Goal: Task Accomplishment & Management: Manage account settings

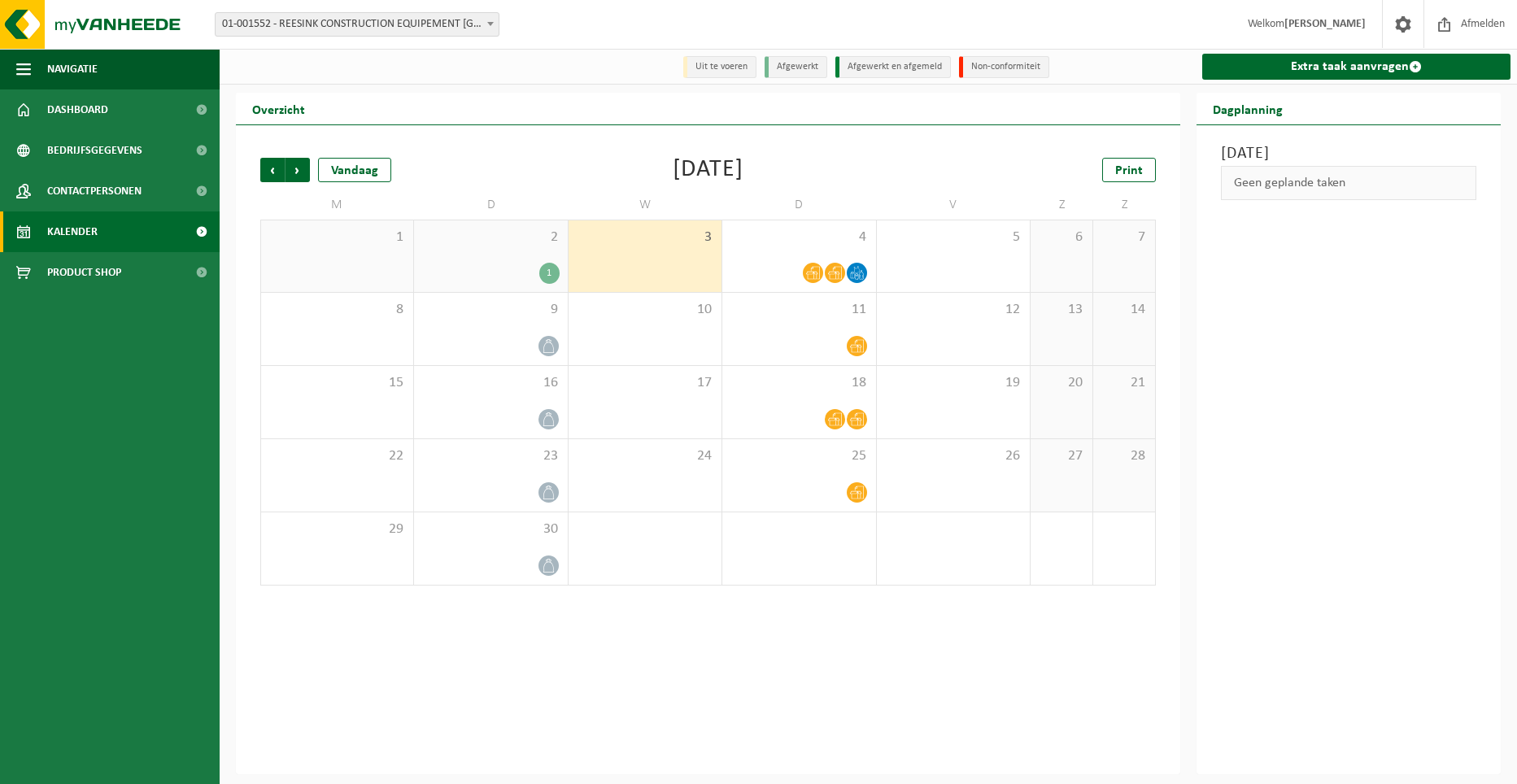
click at [880, 61] on li "Afgewerkt en afgemeld" at bounding box center [893, 66] width 115 height 22
click at [859, 271] on icon at bounding box center [857, 272] width 14 height 14
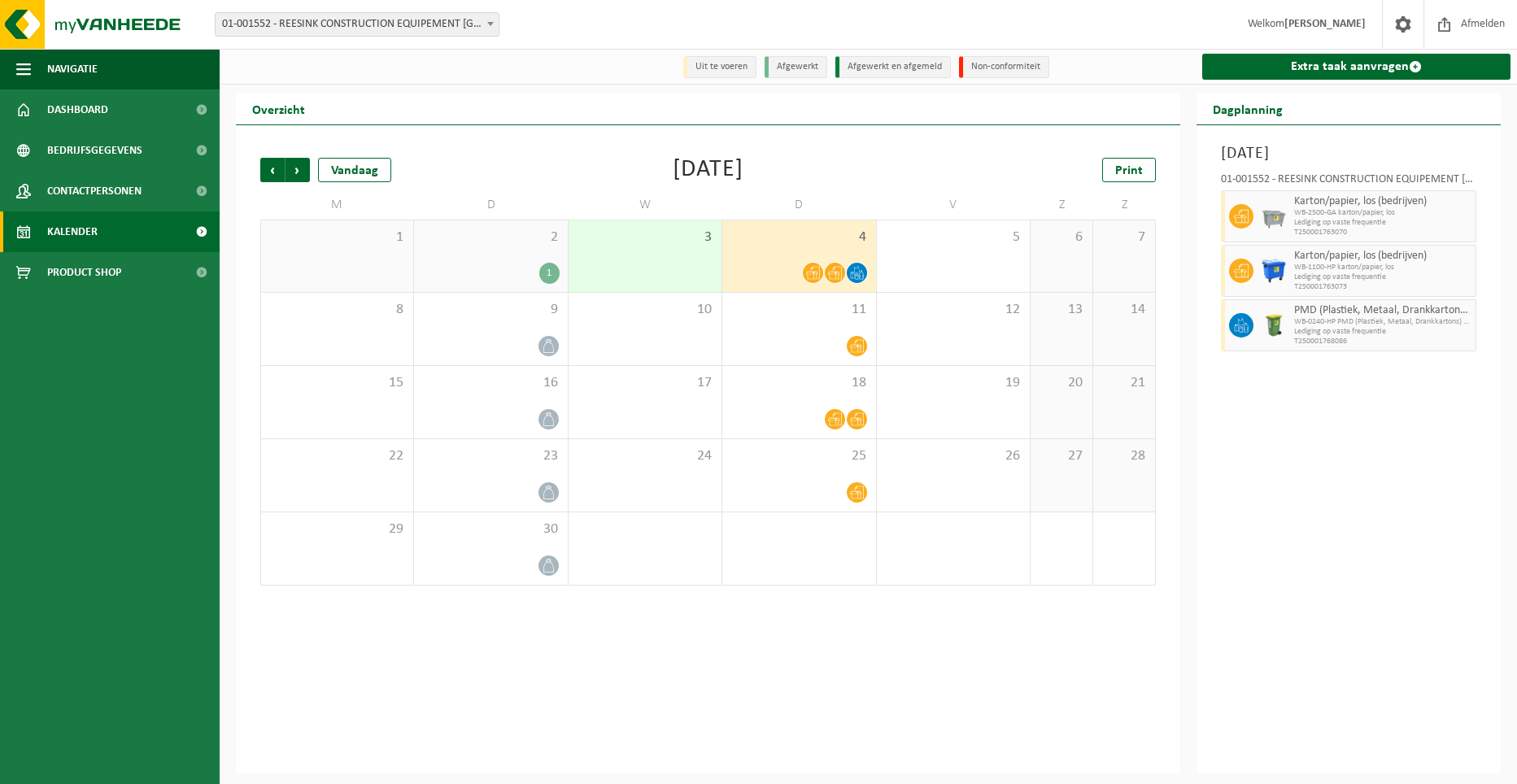
click at [1401, 181] on div "01-001552 - REESINK CONSTRUCTION EQUIPEMENT [GEOGRAPHIC_DATA] BV - [GEOGRAPHIC_…" at bounding box center [1349, 182] width 255 height 16
click at [858, 345] on icon at bounding box center [857, 346] width 14 height 14
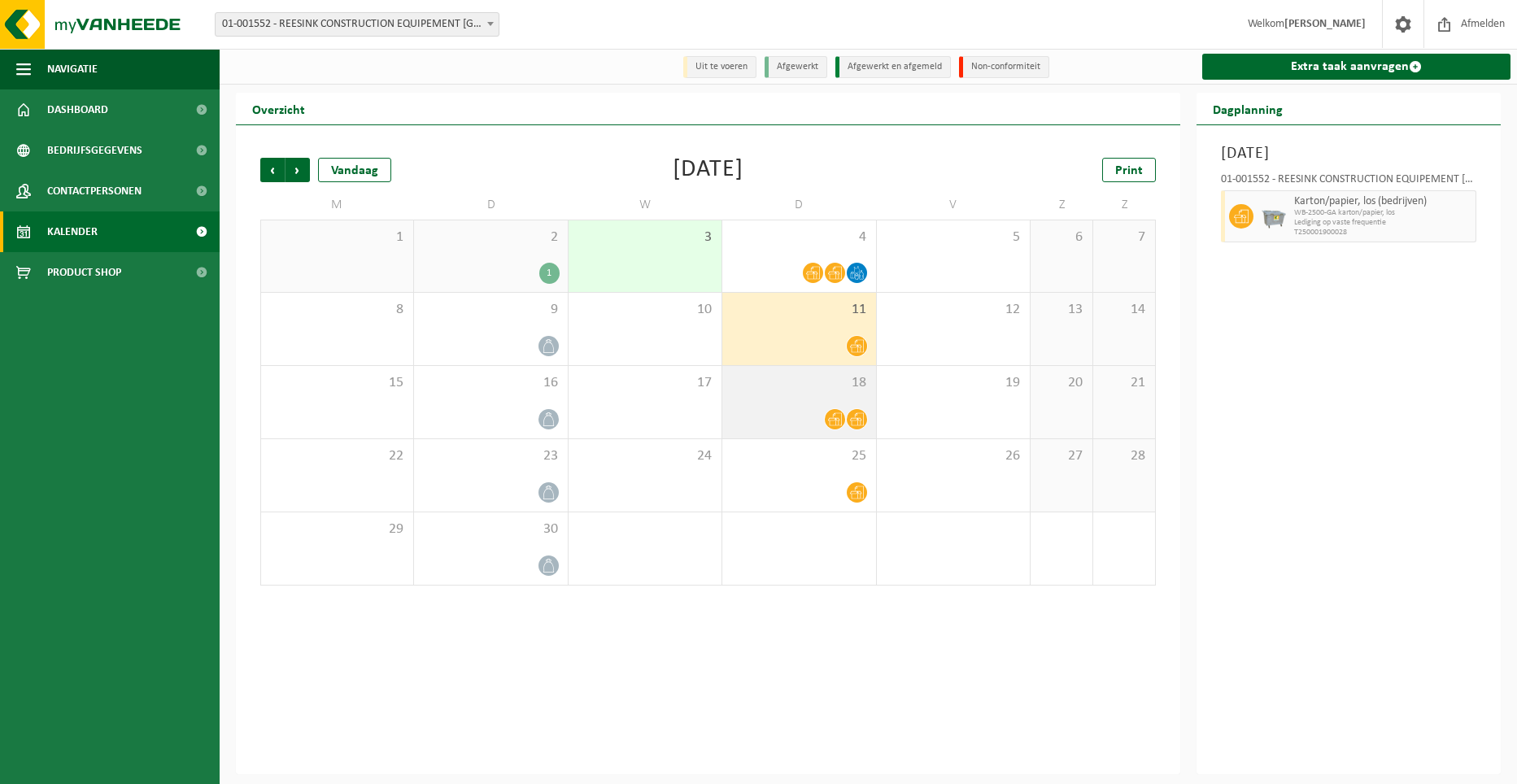
click at [845, 404] on div "18" at bounding box center [799, 402] width 153 height 73
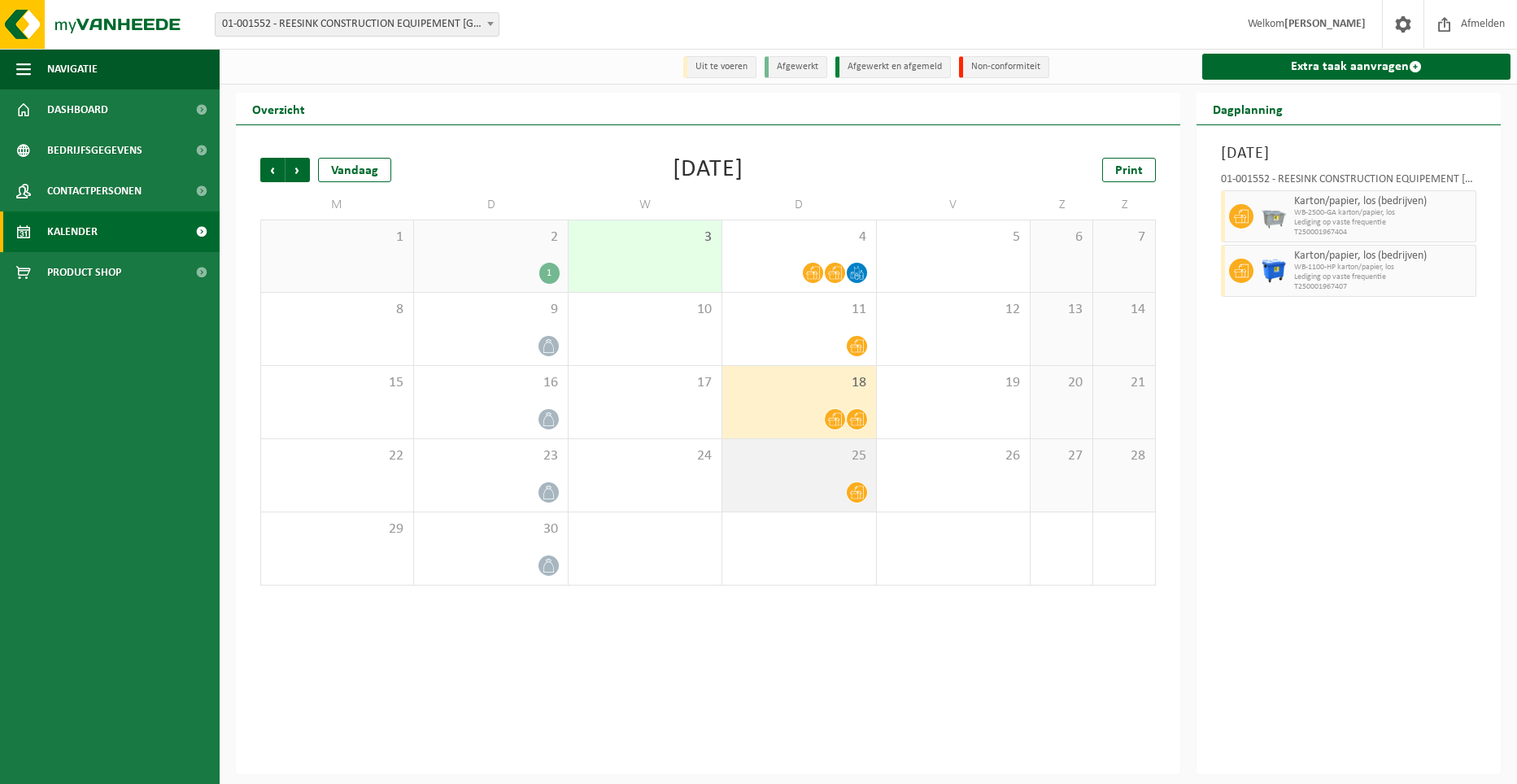
click at [832, 497] on div at bounding box center [798, 492] width 136 height 22
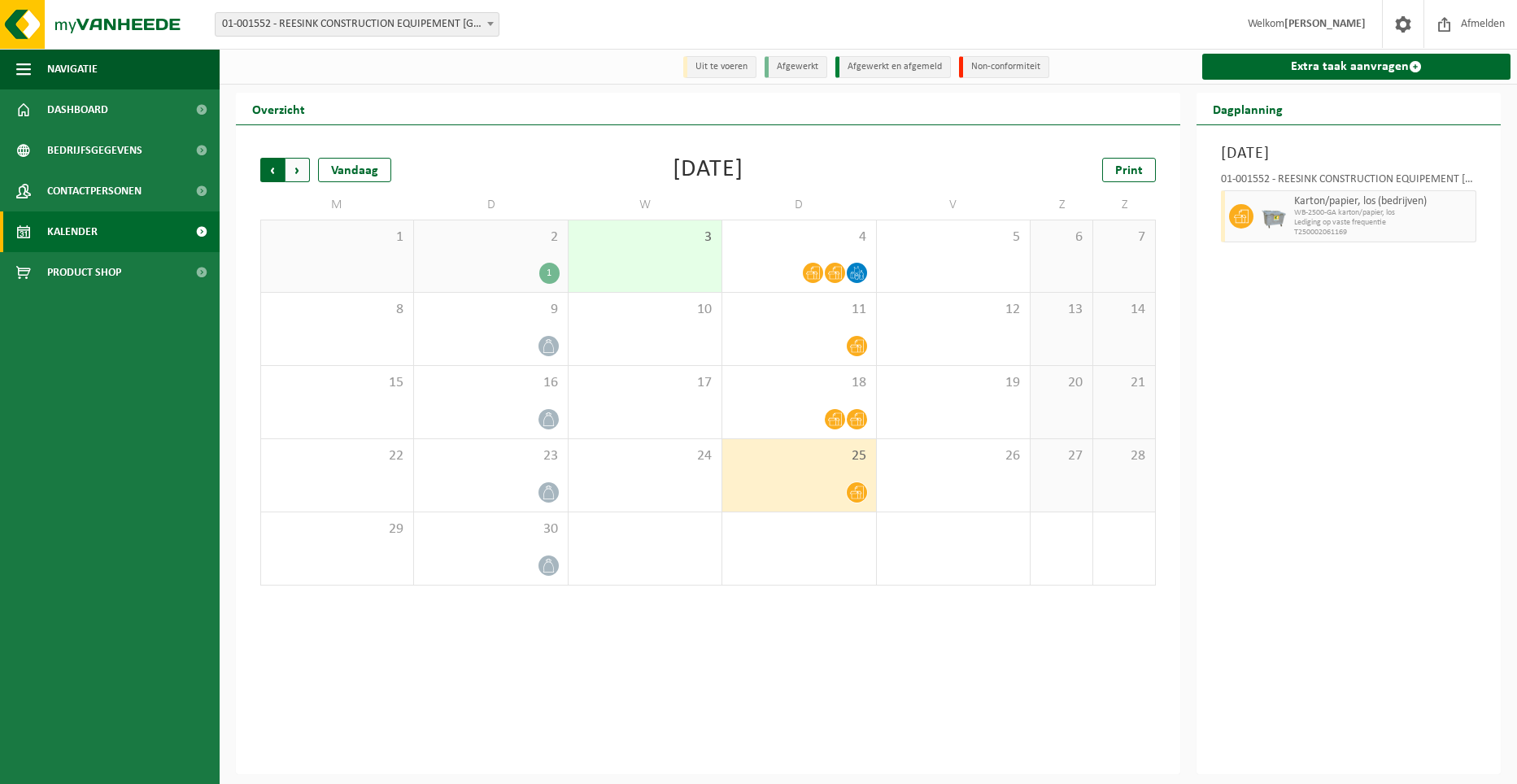
click at [301, 172] on span "Volgende" at bounding box center [298, 170] width 25 height 25
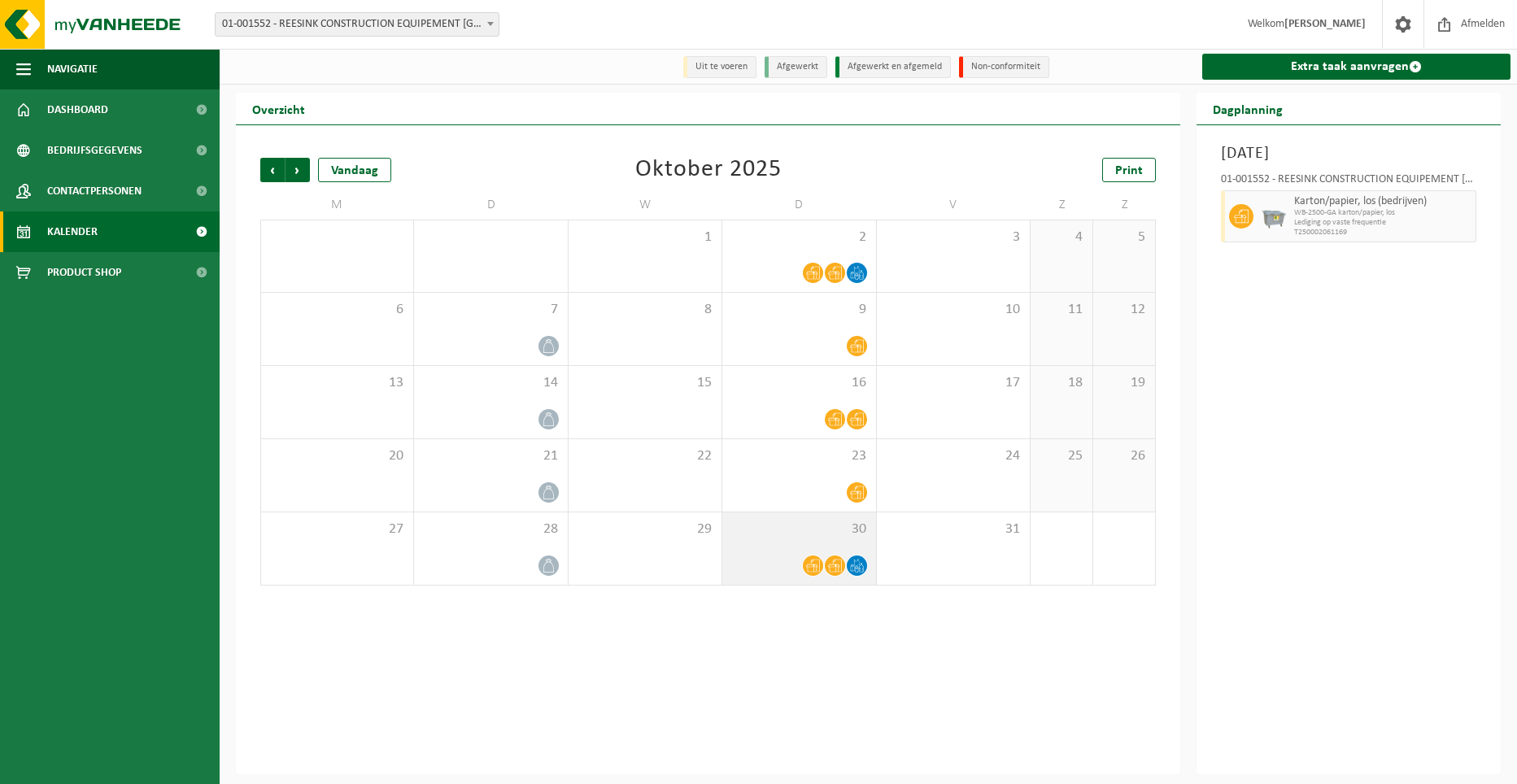
click at [749, 531] on span "30" at bounding box center [798, 529] width 136 height 18
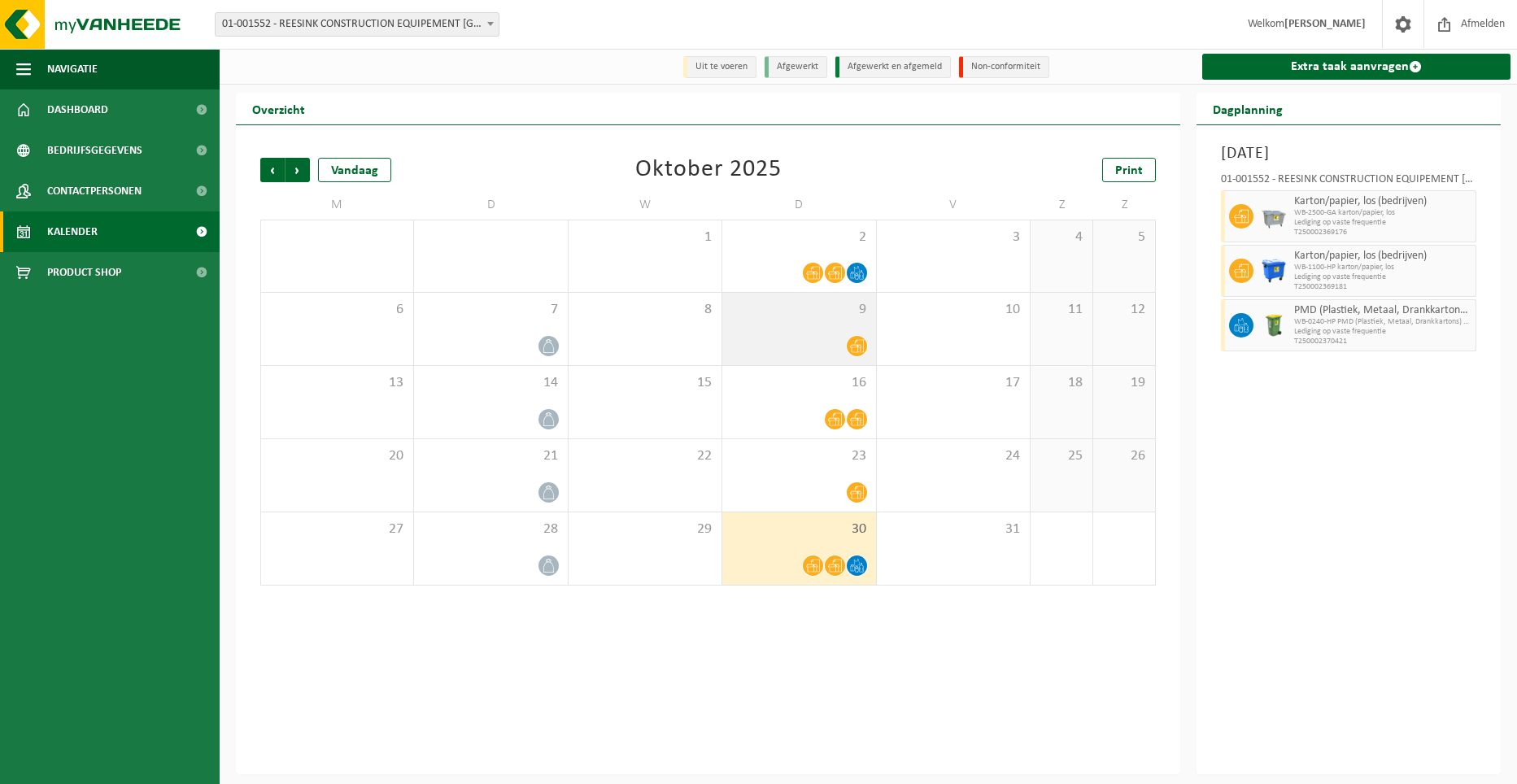
click at [793, 295] on div "9" at bounding box center [799, 329] width 153 height 73
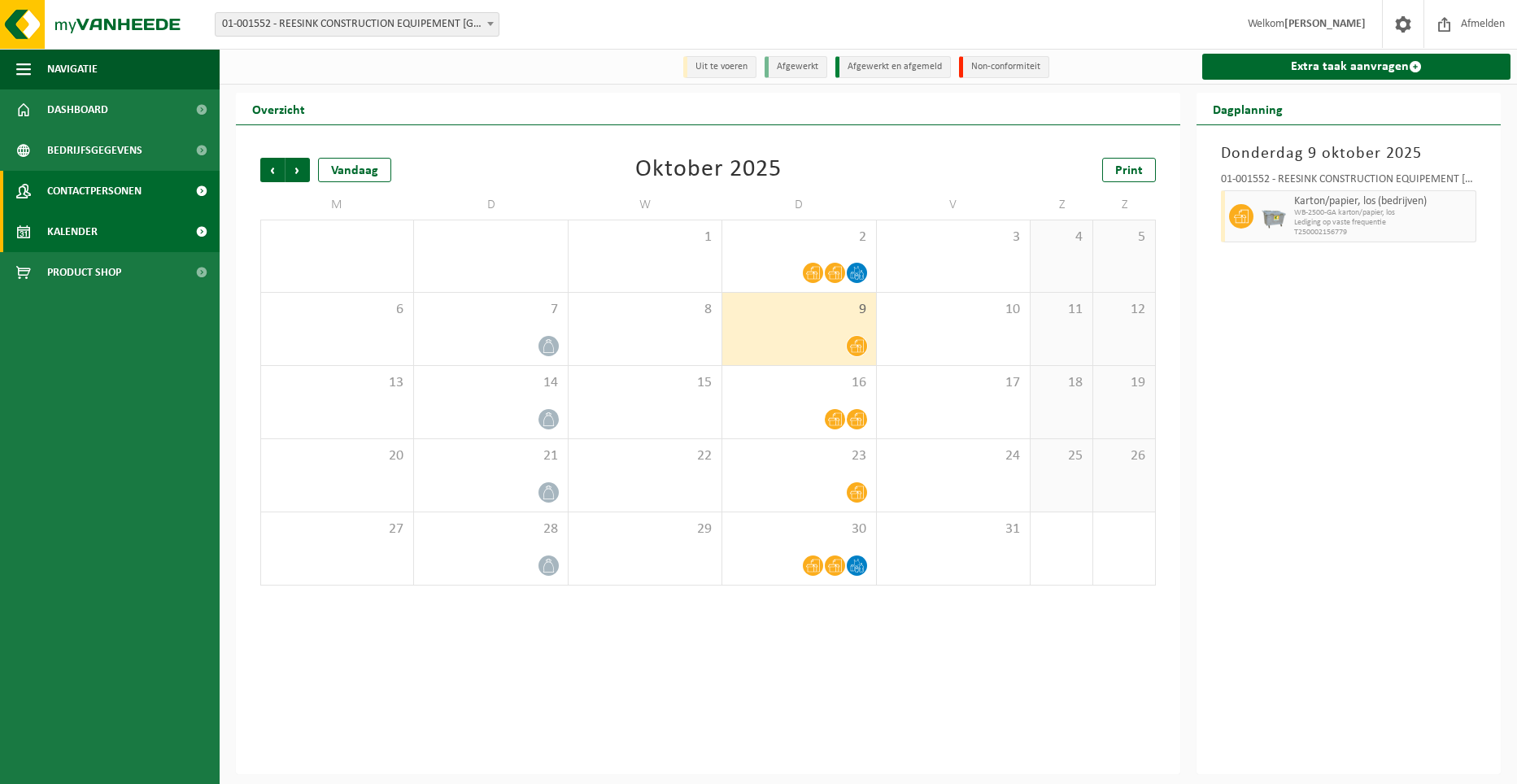
click at [78, 184] on span "Contactpersonen" at bounding box center [95, 191] width 95 height 41
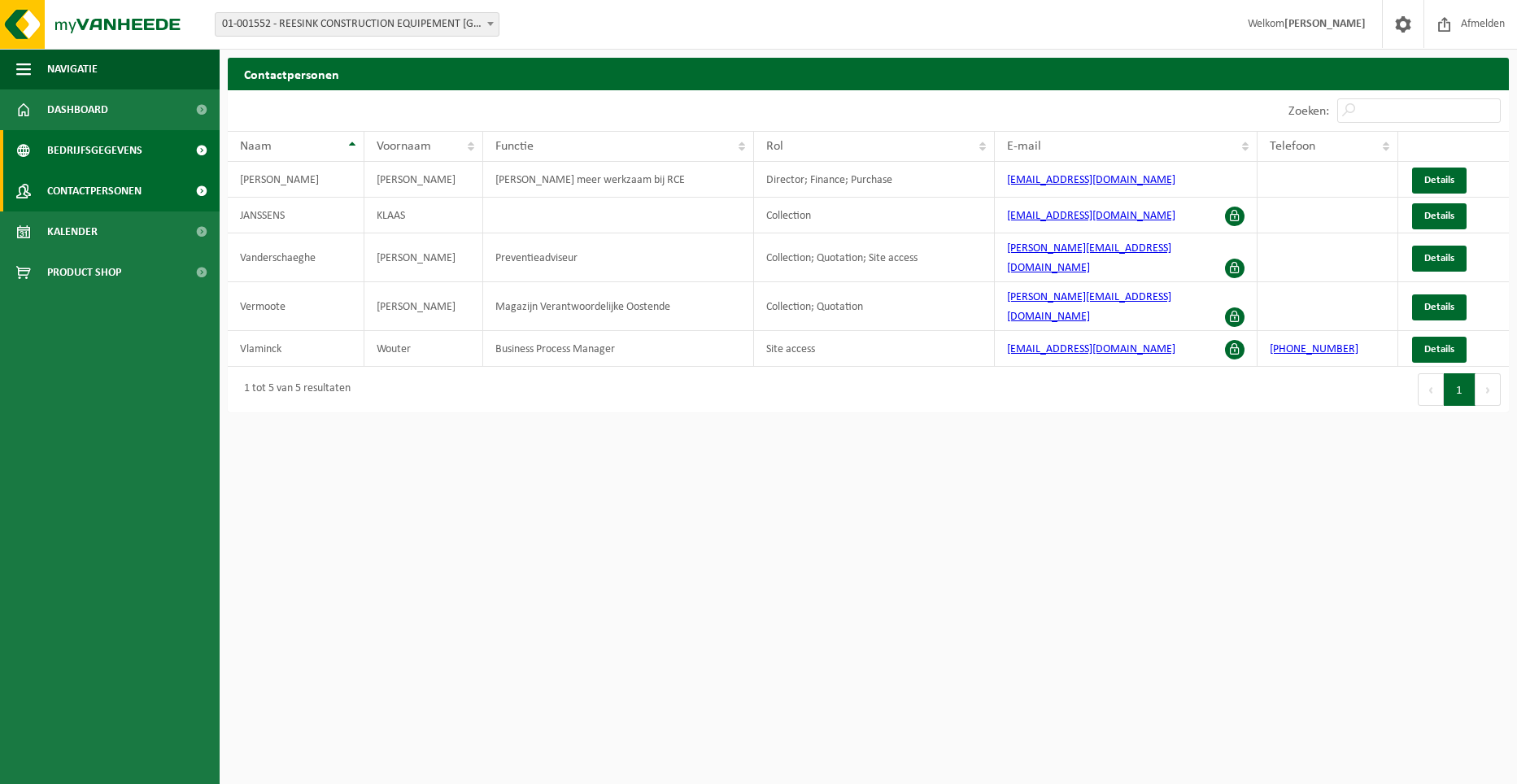
click at [94, 156] on span "Bedrijfsgegevens" at bounding box center [95, 150] width 96 height 41
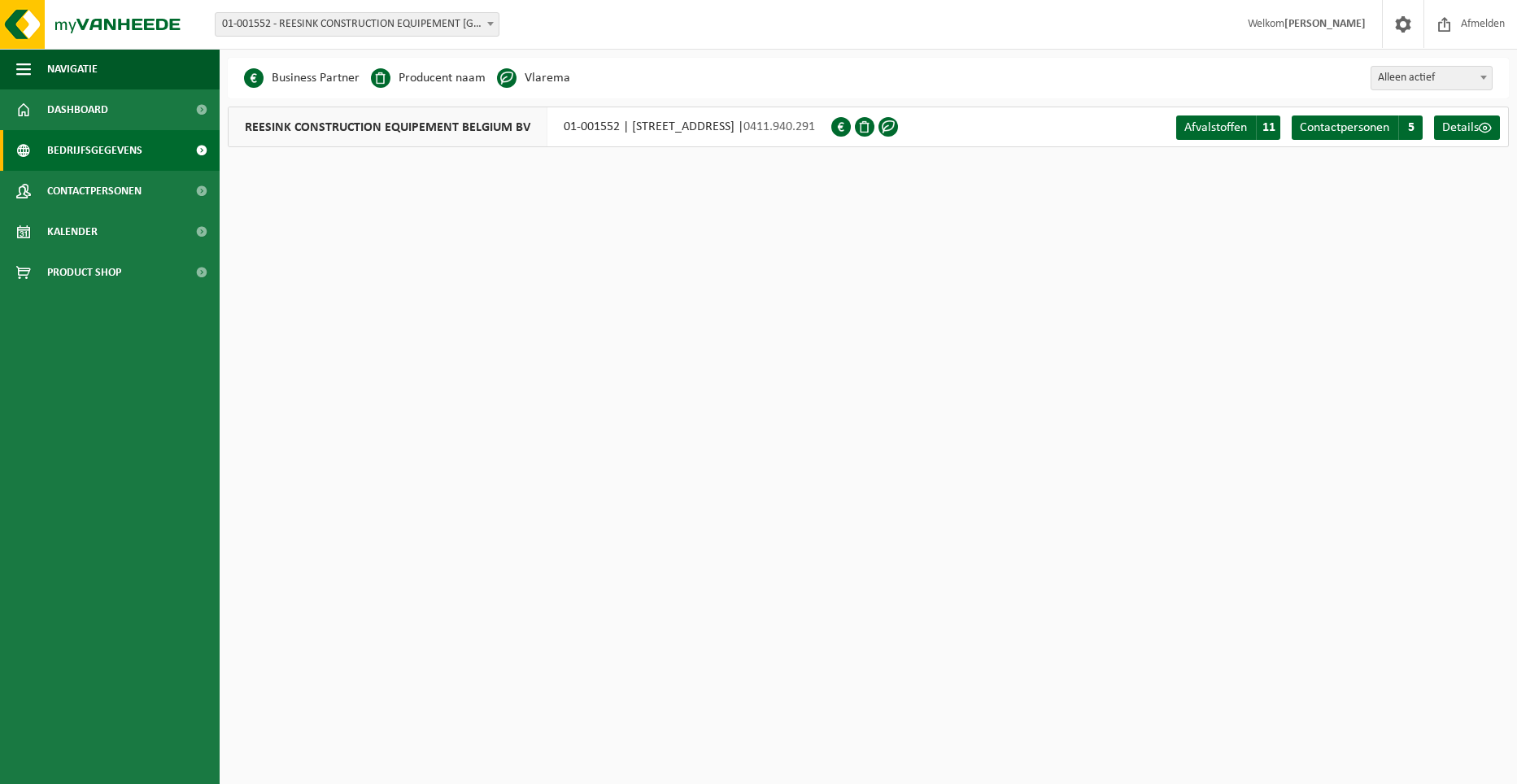
click at [542, 75] on li "Vlarema" at bounding box center [532, 78] width 73 height 25
click at [497, 78] on span at bounding box center [506, 78] width 20 height 20
click at [898, 121] on span at bounding box center [888, 127] width 20 height 20
click at [1414, 131] on span "5" at bounding box center [1410, 128] width 25 height 25
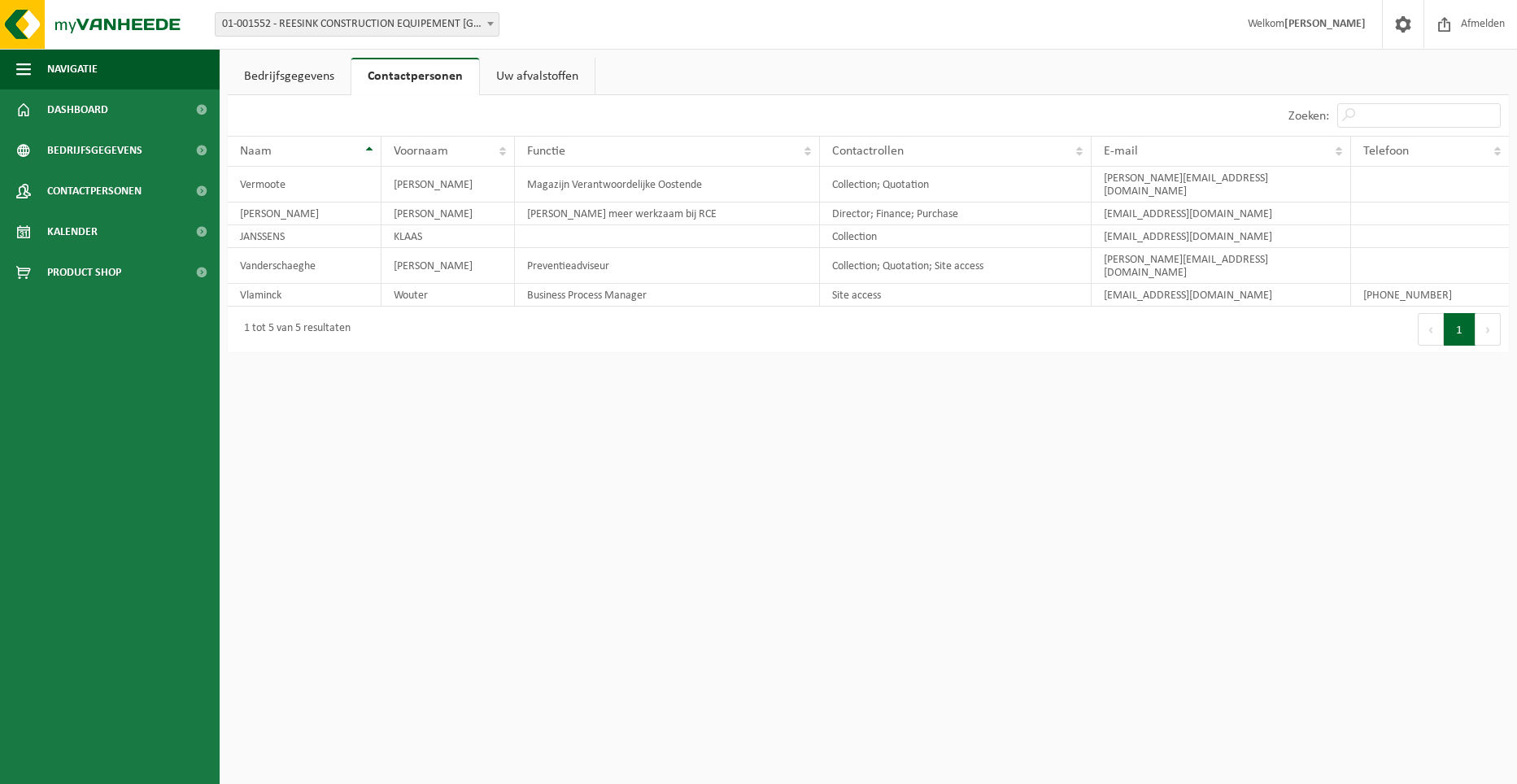
click at [533, 72] on link "Uw afvalstoffen" at bounding box center [536, 77] width 114 height 38
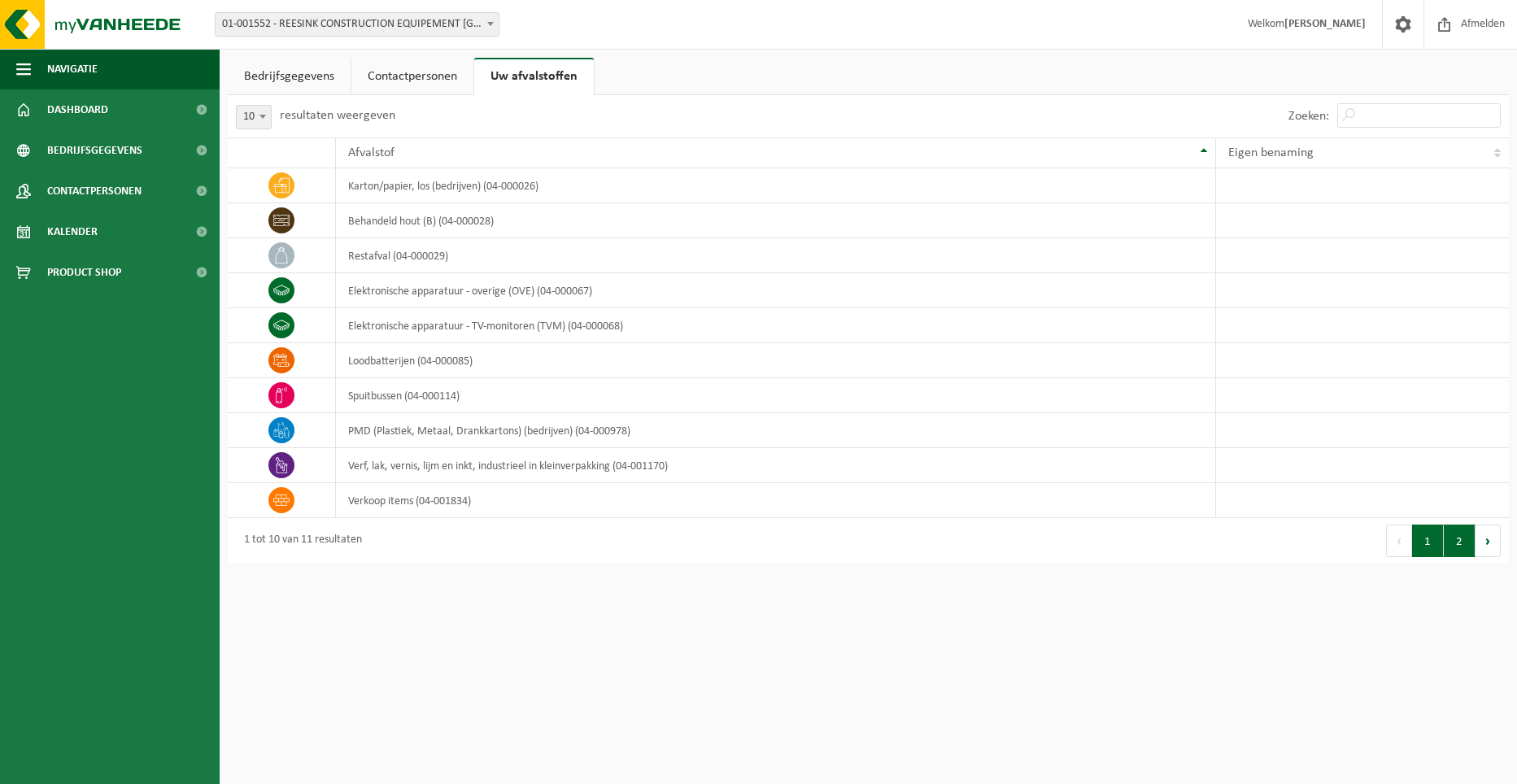
click at [1468, 550] on button "2" at bounding box center [1459, 541] width 32 height 32
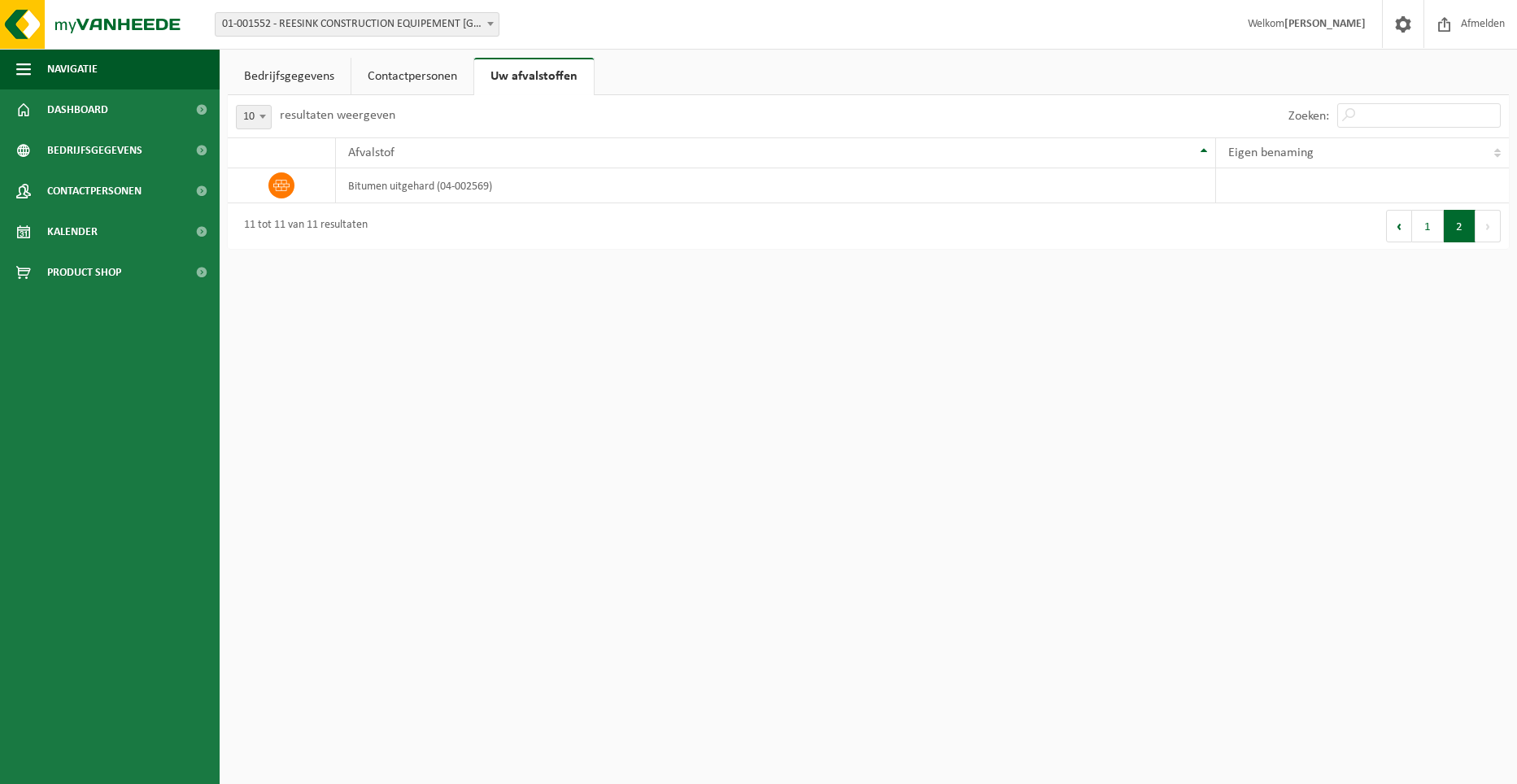
click at [315, 78] on link "Bedrijfsgegevens" at bounding box center [289, 77] width 123 height 38
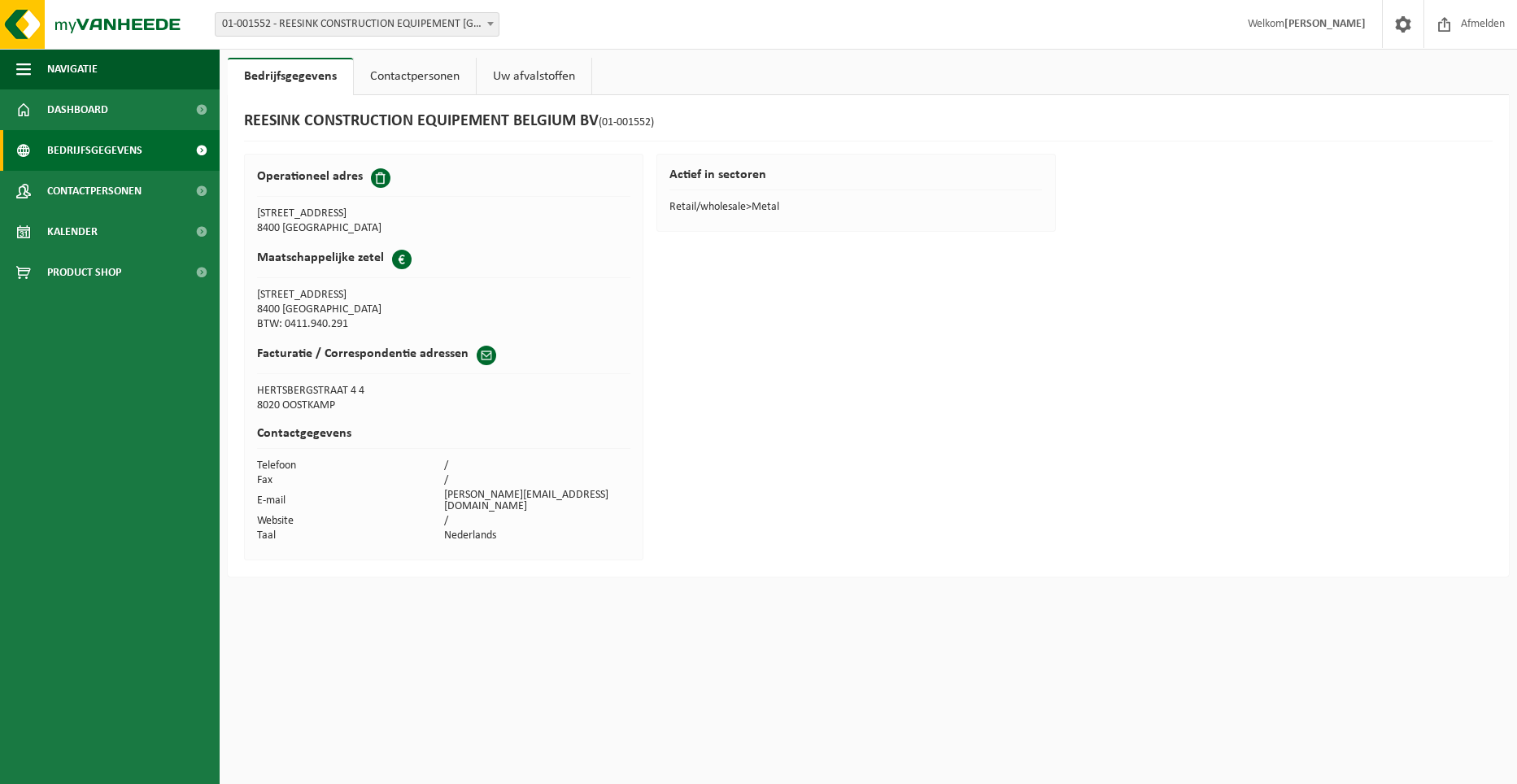
click at [103, 154] on span "Bedrijfsgegevens" at bounding box center [95, 150] width 96 height 41
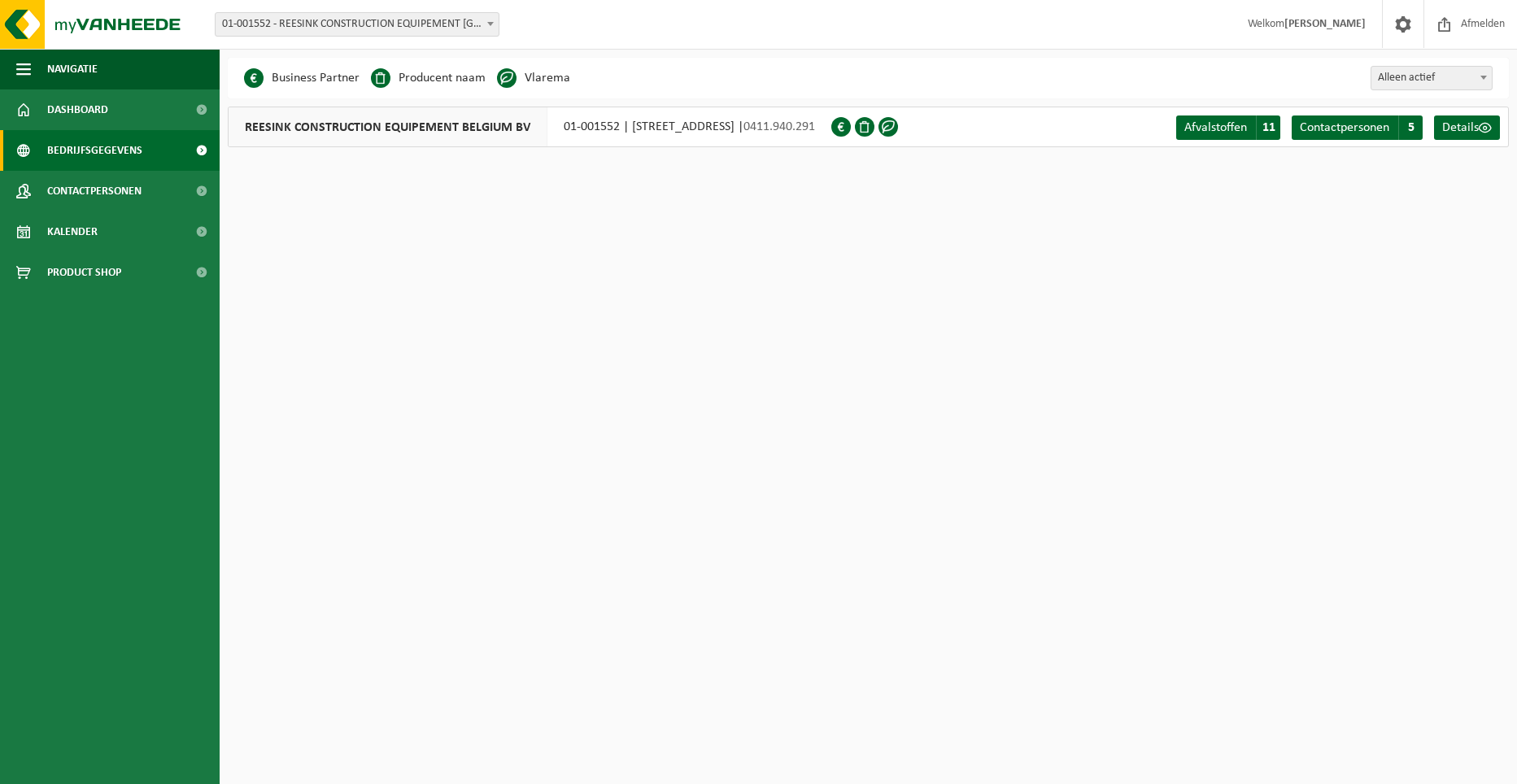
click at [434, 140] on span "REESINK CONSTRUCTION EQUIPEMENT BELGIUM BV" at bounding box center [388, 127] width 319 height 39
click at [1449, 84] on span "Alleen actief" at bounding box center [1431, 78] width 120 height 23
select select "true"
click at [815, 131] on div "REESINK CONSTRUCTION EQUIPEMENT BELGIUM BV 01-001552 | KLOKHOFSTRAAT 16, 8400 O…" at bounding box center [530, 127] width 603 height 41
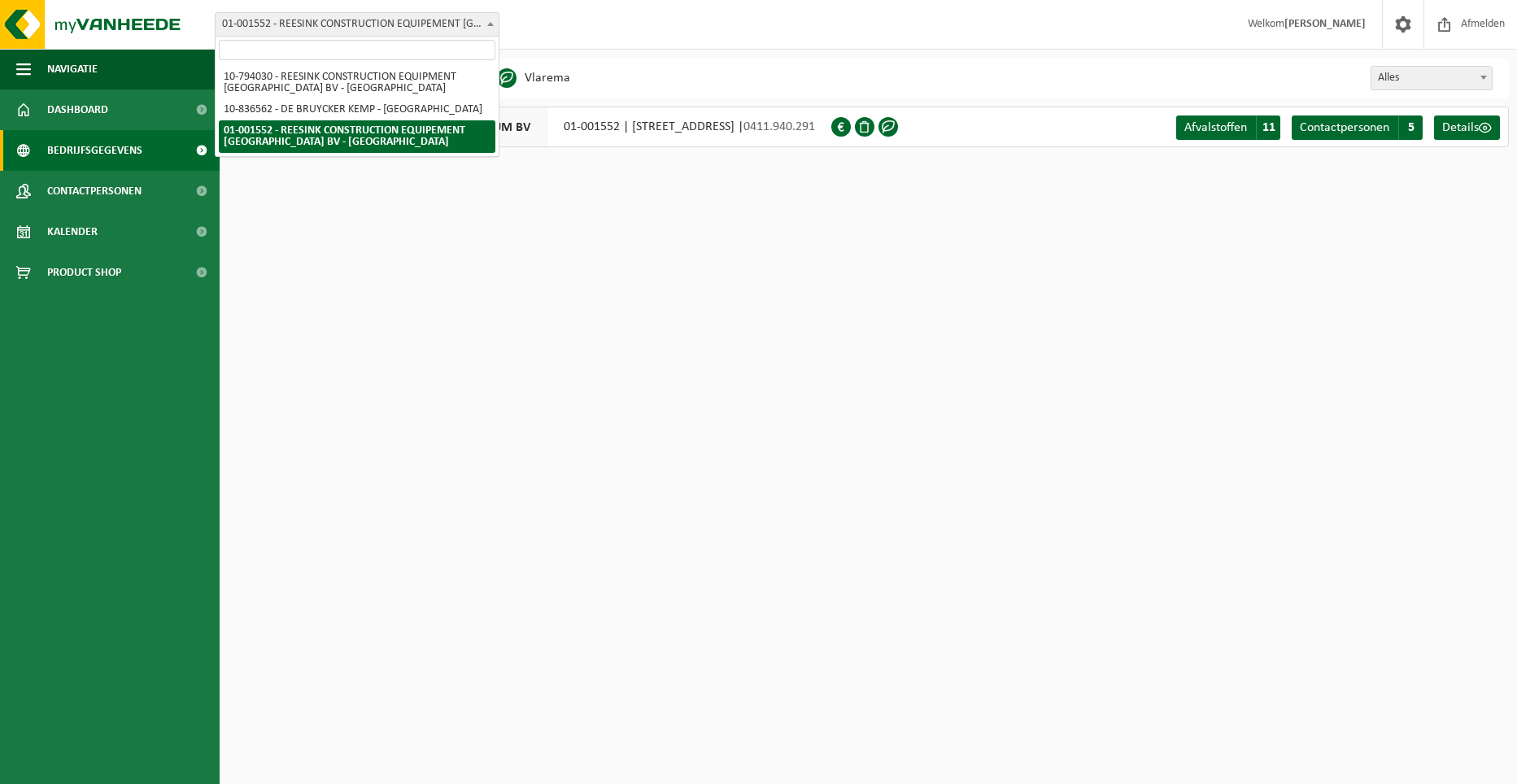
click at [310, 23] on span "01-001552 - REESINK CONSTRUCTION EQUIPEMENT [GEOGRAPHIC_DATA] BV - [GEOGRAPHIC_…" at bounding box center [357, 25] width 283 height 23
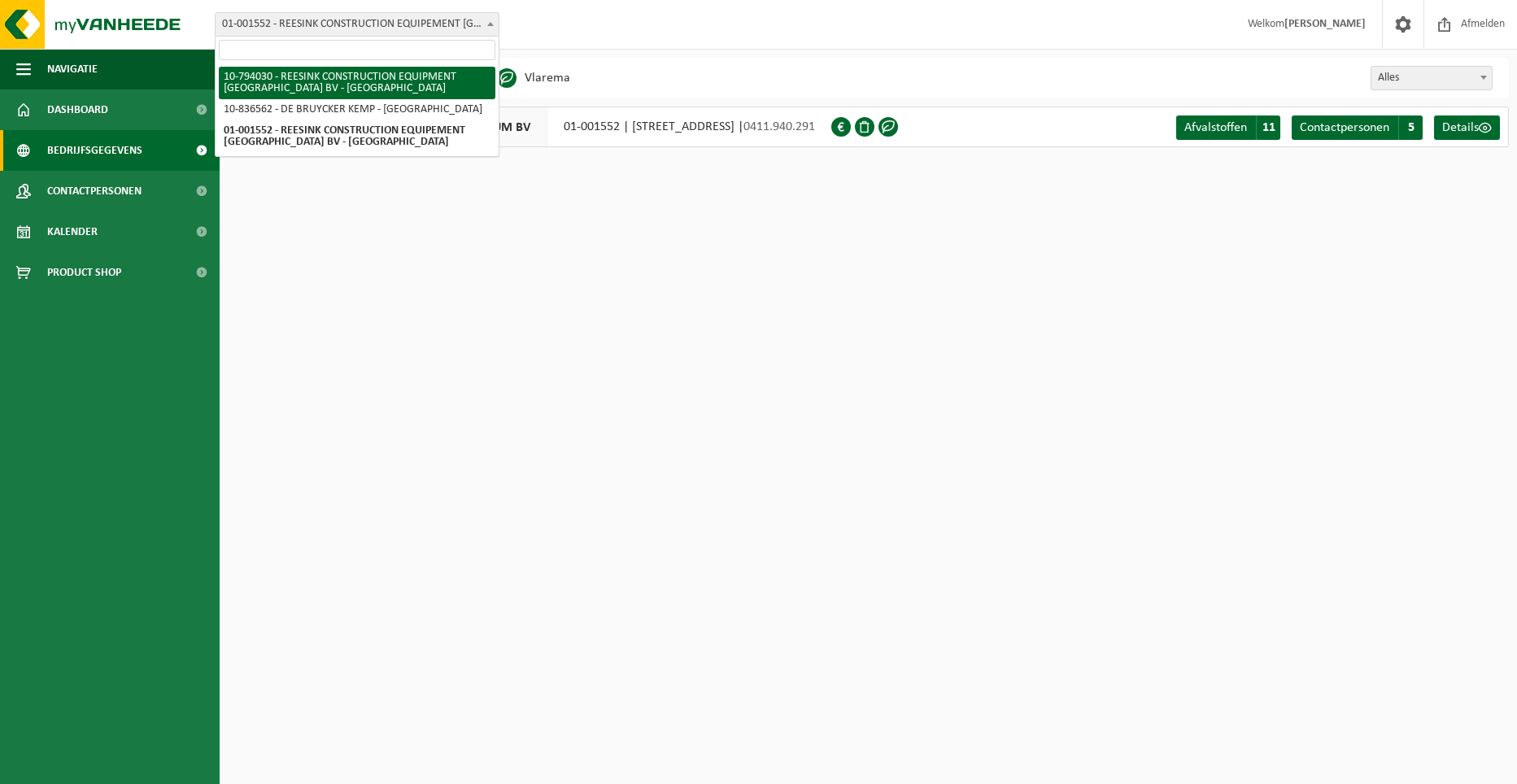
select select "30937"
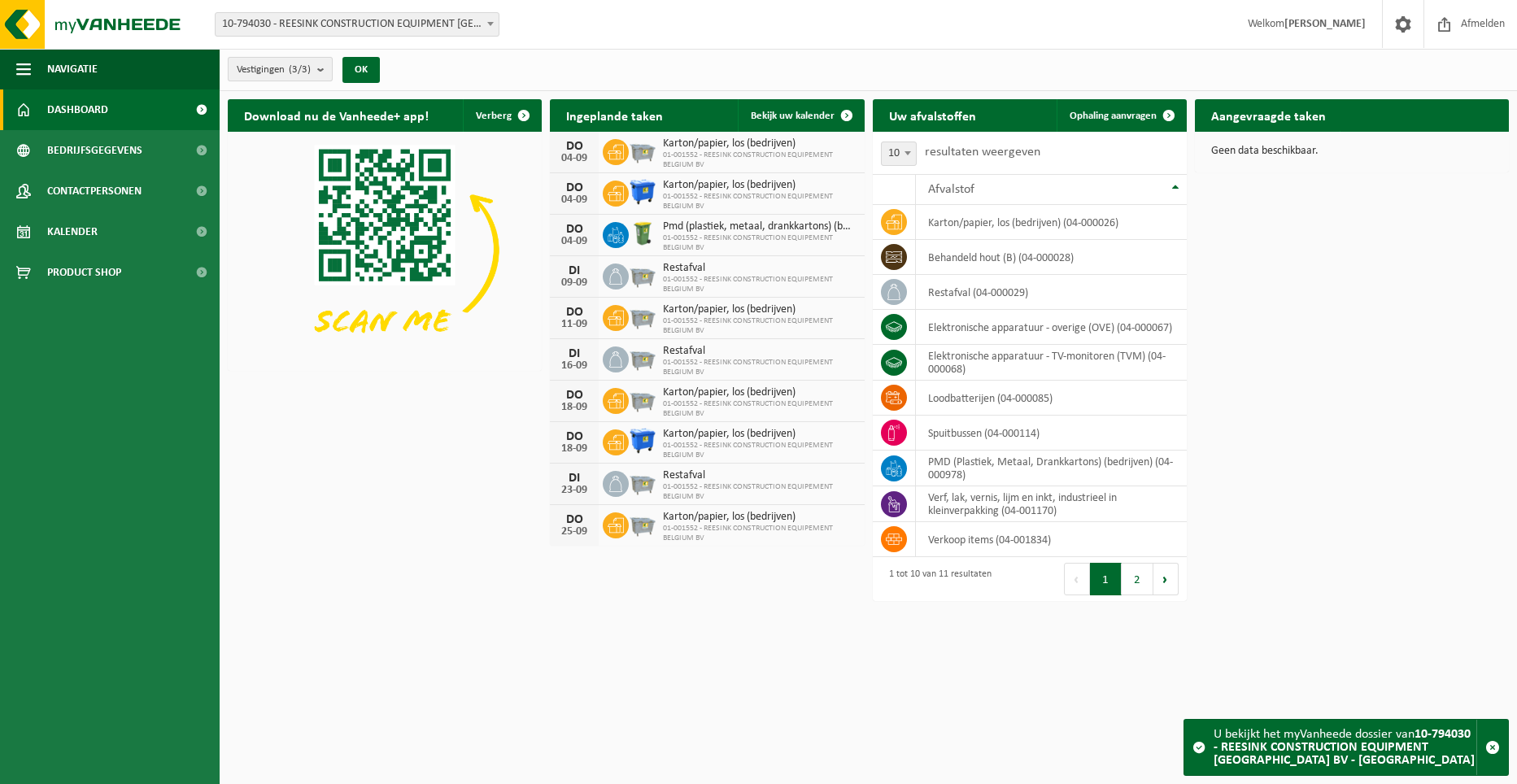
click at [332, 69] on b "submit" at bounding box center [323, 69] width 14 height 23
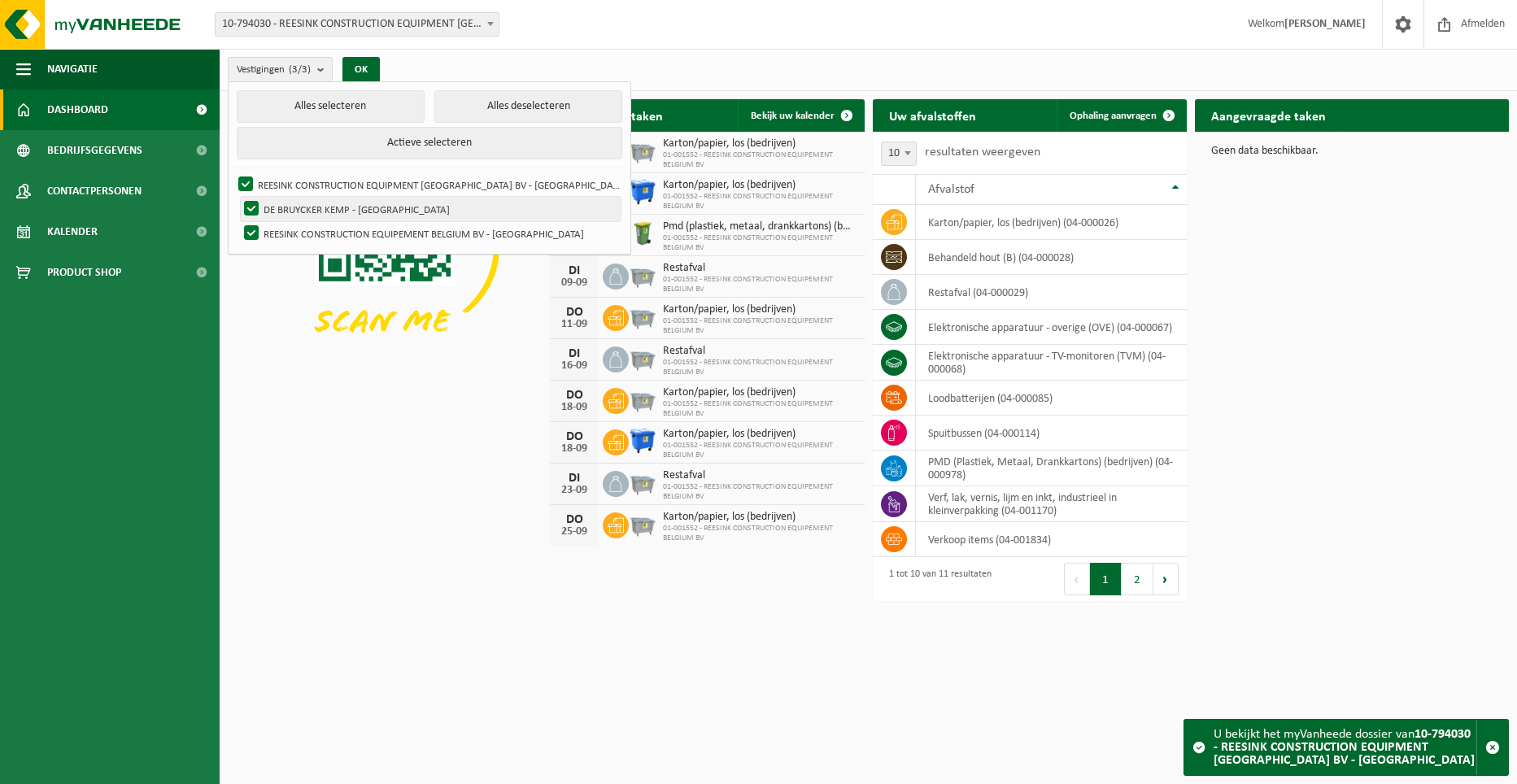
click at [282, 200] on label "DE BRUYCKER KEMP - [GEOGRAPHIC_DATA]" at bounding box center [431, 209] width 380 height 25
click at [238, 197] on input "DE BRUYCKER KEMP - [GEOGRAPHIC_DATA]" at bounding box center [237, 196] width 1 height 1
checkbox input "false"
click at [284, 186] on label "REESINK CONSTRUCTION EQUIPMENT [GEOGRAPHIC_DATA] BV - [GEOGRAPHIC_DATA]" at bounding box center [428, 184] width 386 height 25
click at [233, 172] on input "REESINK CONSTRUCTION EQUIPMENT [GEOGRAPHIC_DATA] BV - [GEOGRAPHIC_DATA]" at bounding box center [232, 171] width 1 height 1
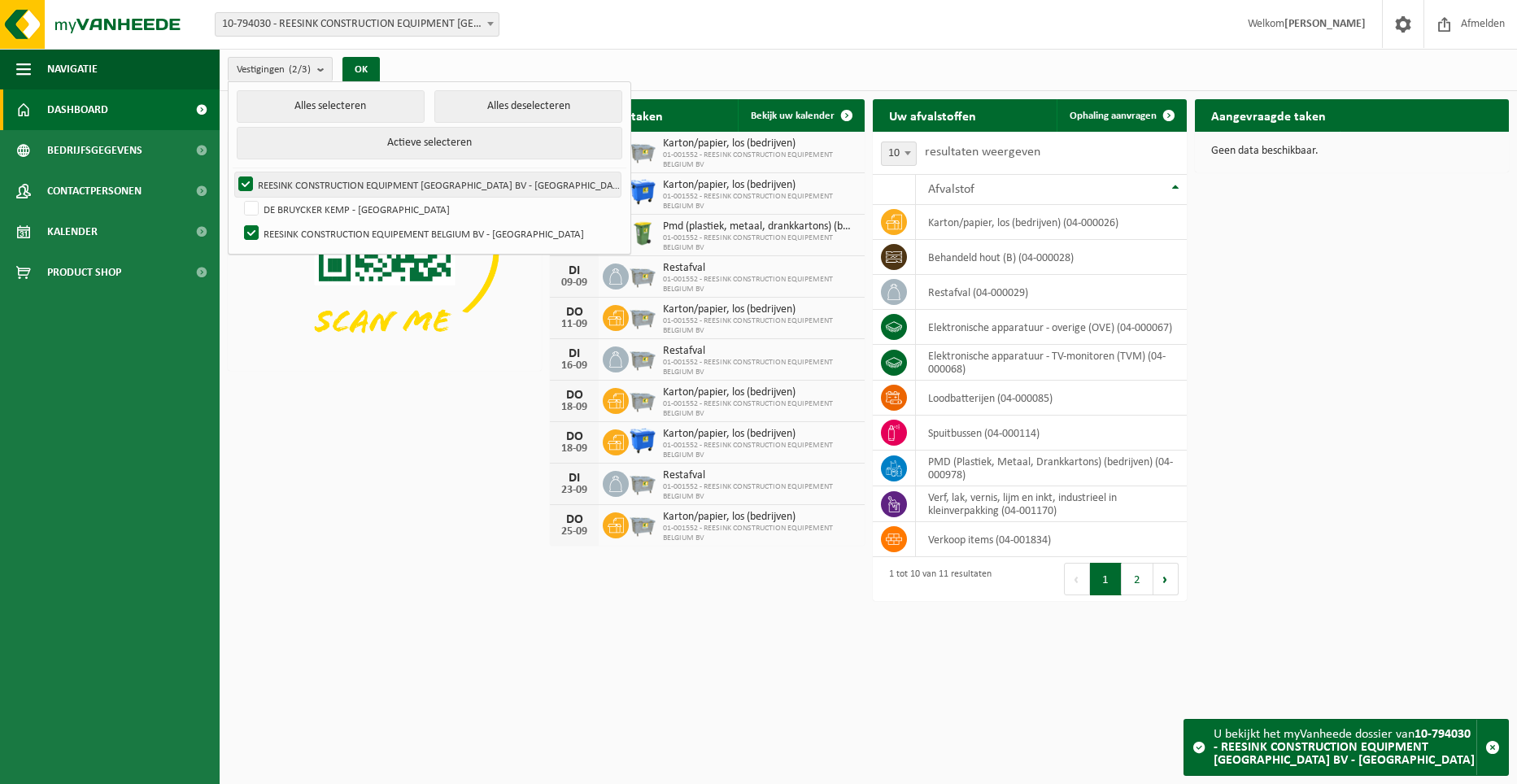
checkbox input "false"
click at [287, 225] on label "REESINK CONSTRUCTION EQUIPEMENT BELGIUM BV - OOSTENDE" at bounding box center [431, 234] width 380 height 25
click at [238, 221] on input "REESINK CONSTRUCTION EQUIPEMENT BELGIUM BV - OOSTENDE" at bounding box center [237, 220] width 1 height 1
checkbox input "false"
click at [287, 211] on label "DE BRUYCKER KEMP - HAMME" at bounding box center [431, 209] width 380 height 25
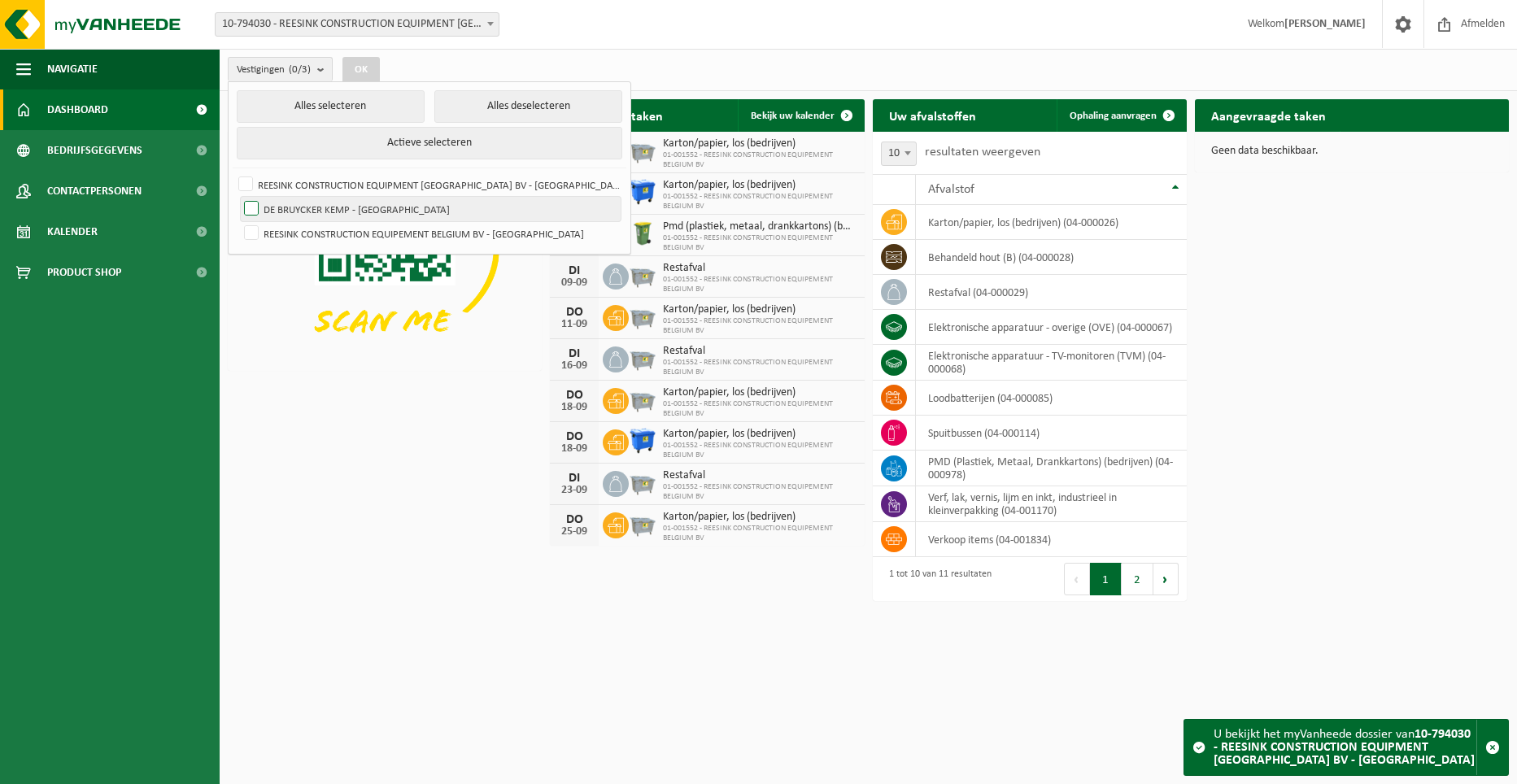
click at [238, 197] on input "DE BRUYCKER KEMP - HAMME" at bounding box center [237, 196] width 1 height 1
checkbox input "true"
click at [368, 64] on button "OK" at bounding box center [361, 70] width 38 height 26
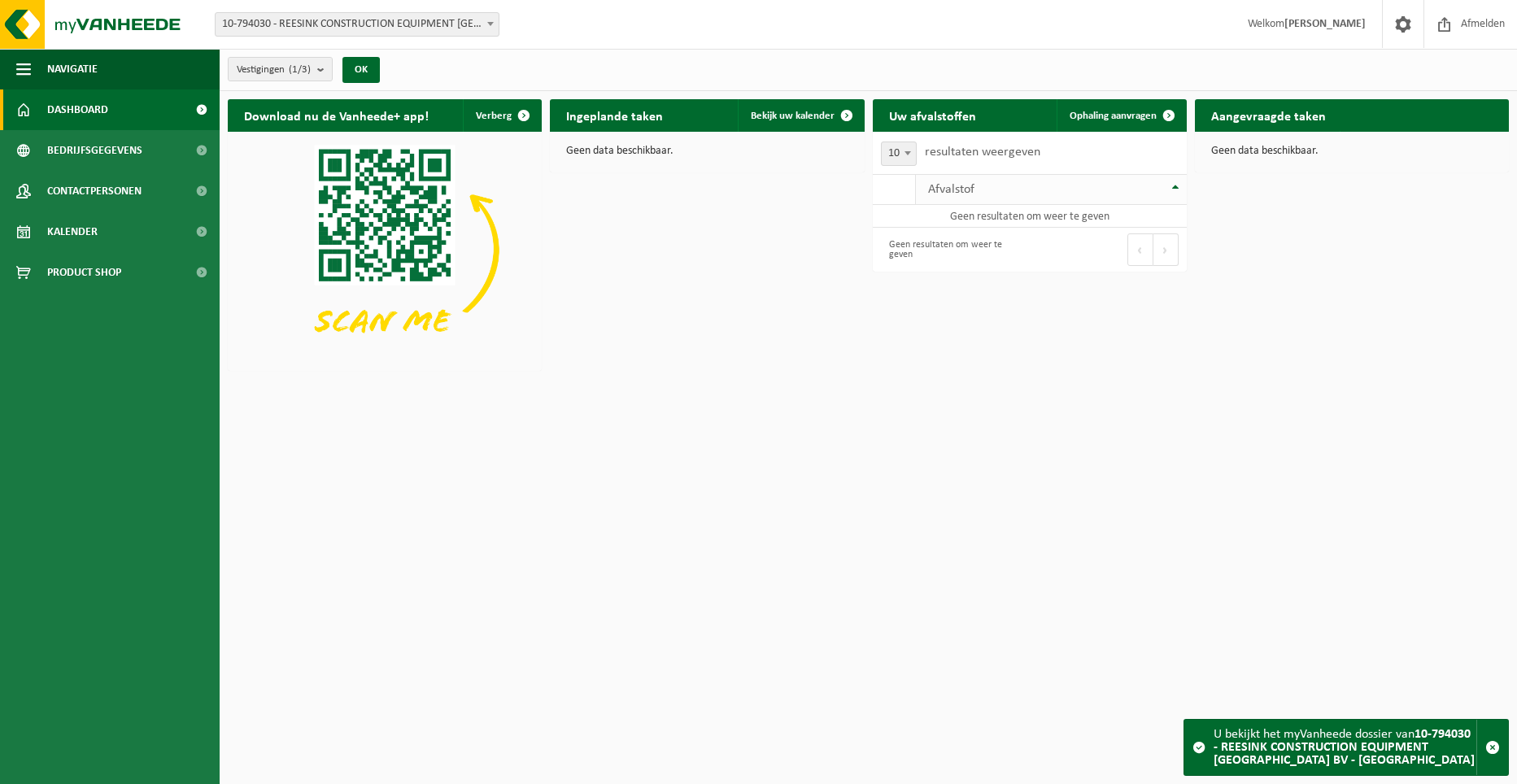
click at [1063, 191] on div "Afvalstof" at bounding box center [1047, 189] width 238 height 13
click at [291, 67] on span "Vestigingen (1/3)" at bounding box center [273, 70] width 74 height 25
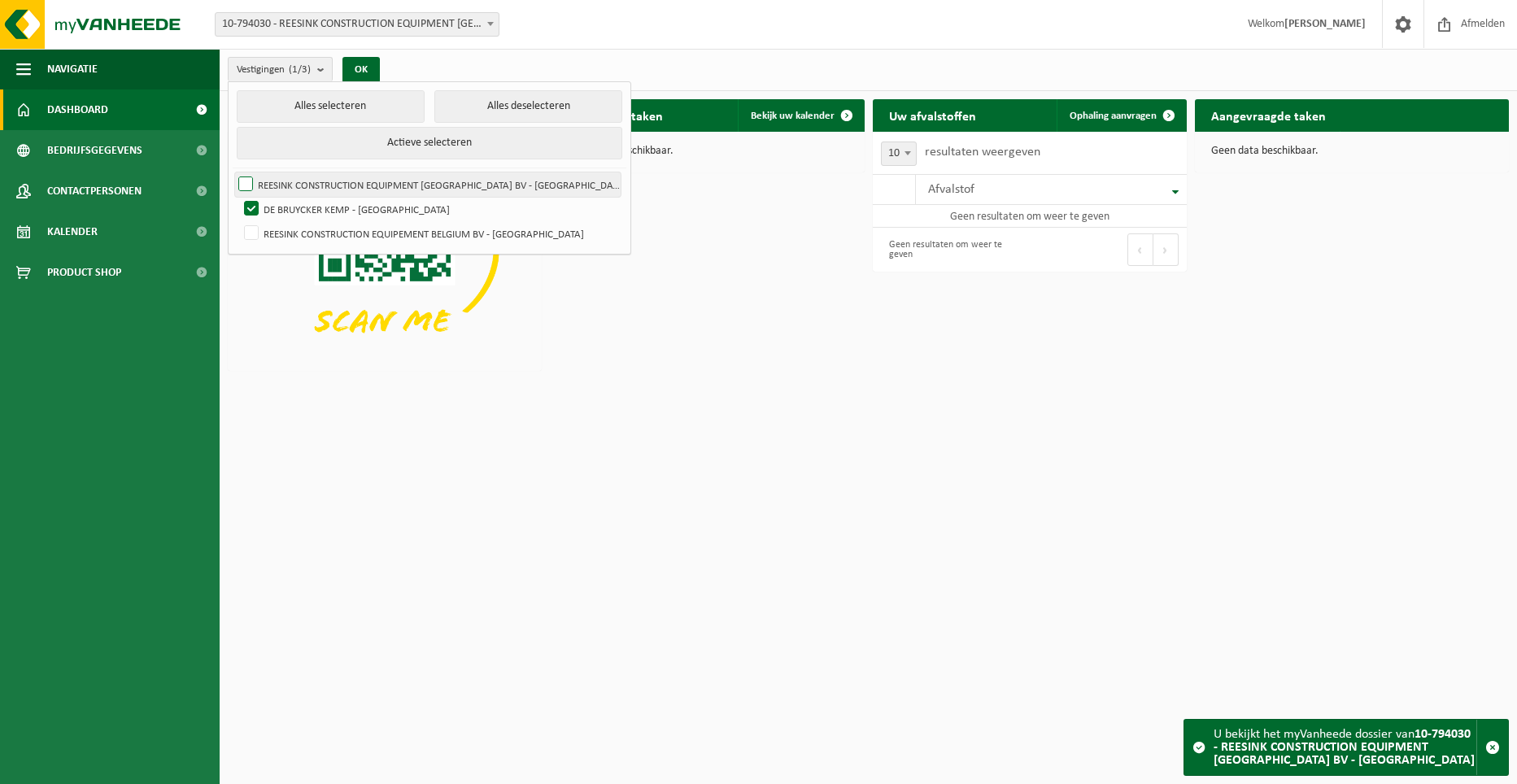
click at [336, 183] on label "REESINK CONSTRUCTION EQUIPMENT [GEOGRAPHIC_DATA] BV - [GEOGRAPHIC_DATA]" at bounding box center [428, 184] width 386 height 25
click at [233, 172] on input "REESINK CONSTRUCTION EQUIPMENT [GEOGRAPHIC_DATA] BV - [GEOGRAPHIC_DATA]" at bounding box center [232, 171] width 1 height 1
checkbox input "true"
click at [323, 238] on label "REESINK CONSTRUCTION EQUIPEMENT BELGIUM BV - [GEOGRAPHIC_DATA]" at bounding box center [431, 234] width 380 height 25
click at [238, 221] on input "REESINK CONSTRUCTION EQUIPEMENT BELGIUM BV - [GEOGRAPHIC_DATA]" at bounding box center [237, 220] width 1 height 1
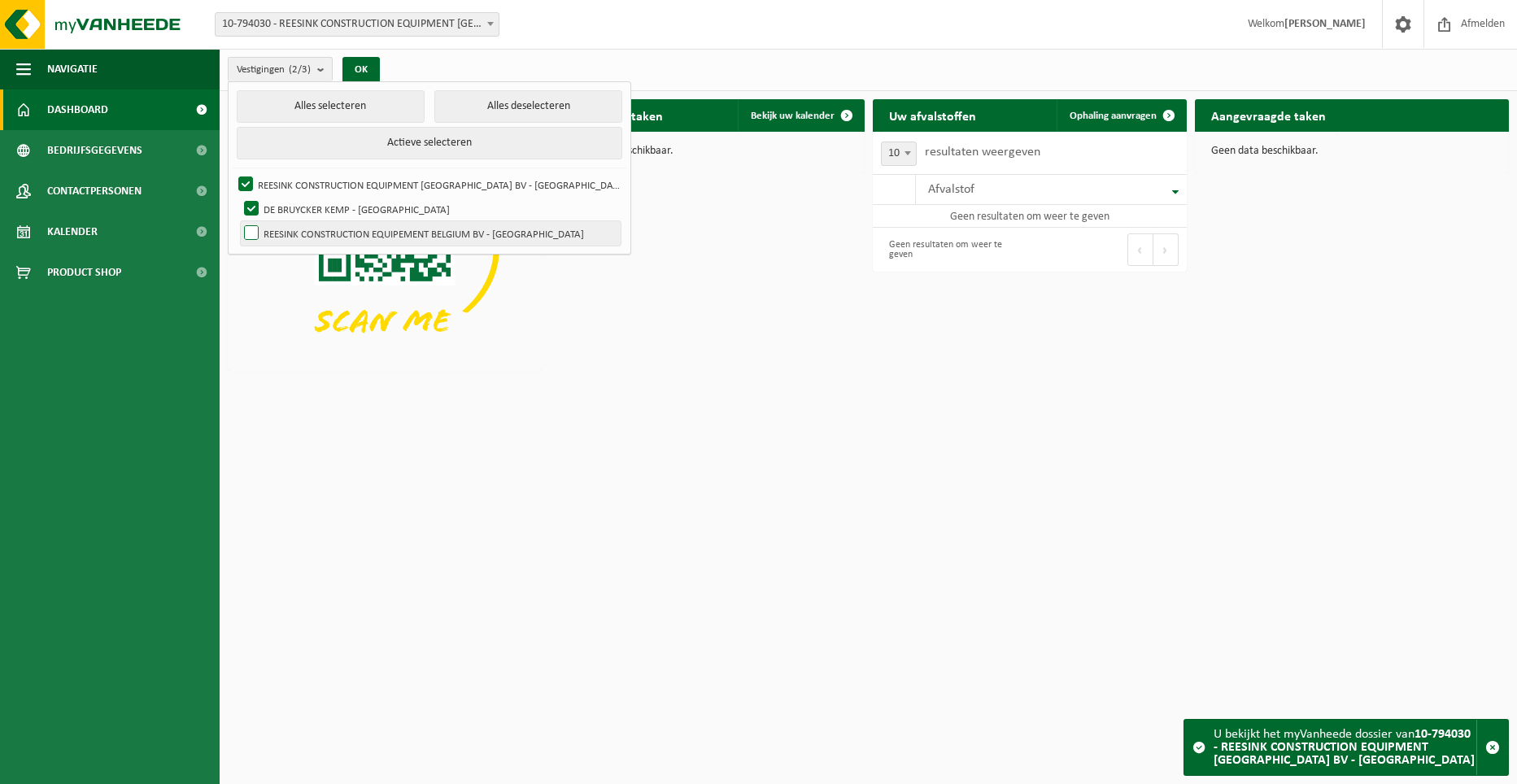
checkbox input "true"
click at [364, 64] on button "OK" at bounding box center [361, 70] width 38 height 26
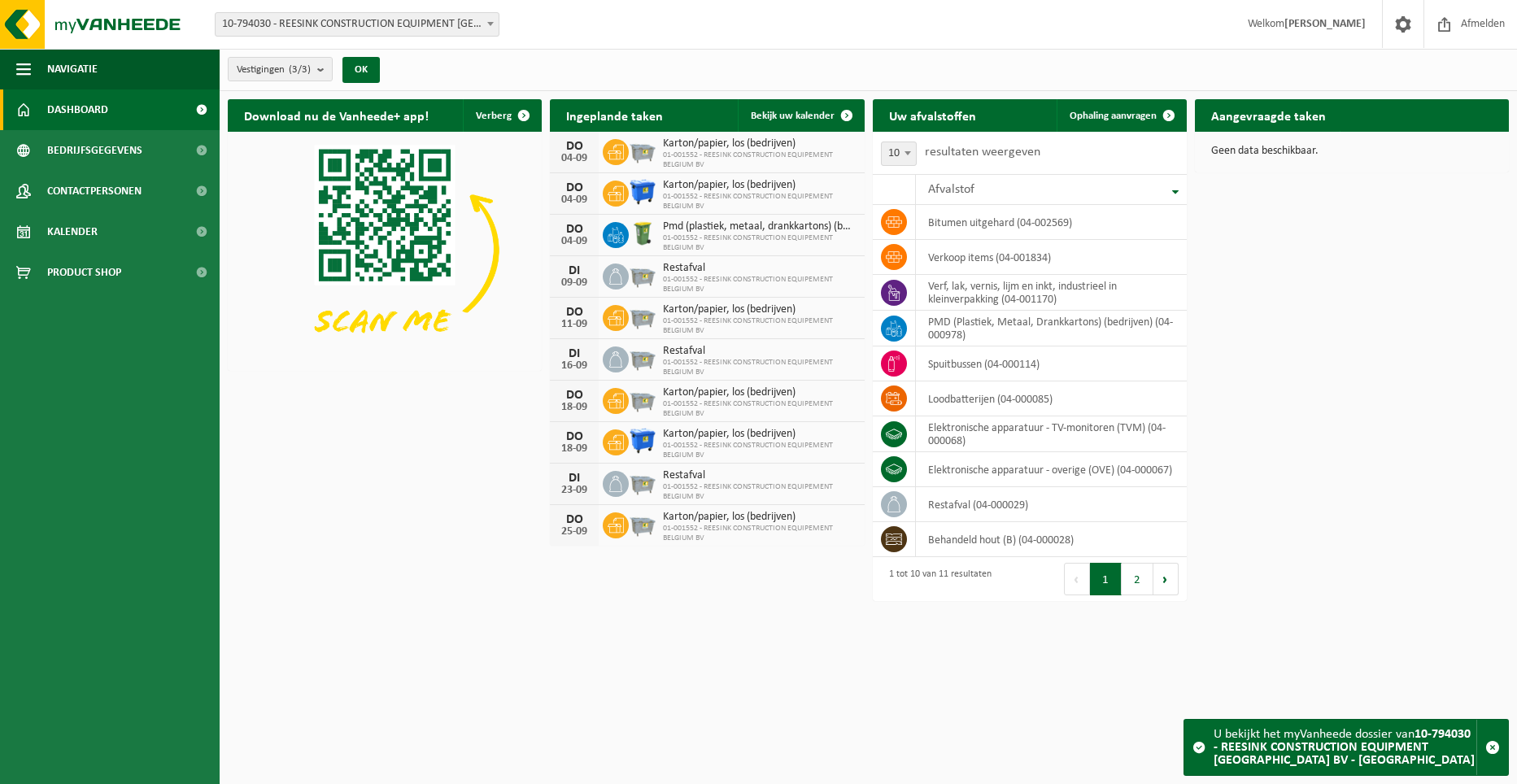
click at [1364, 415] on div "Download nu de Vanheede+ app! Verberg Ingeplande taken Bekijk uw kalender DO 04…" at bounding box center [867, 350] width 1289 height 519
click at [1287, 231] on div "Download nu de Vanheede+ app! Verberg Ingeplande taken Bekijk uw kalender DO 04…" at bounding box center [867, 350] width 1289 height 519
click at [30, 64] on span "button" at bounding box center [23, 69] width 14 height 41
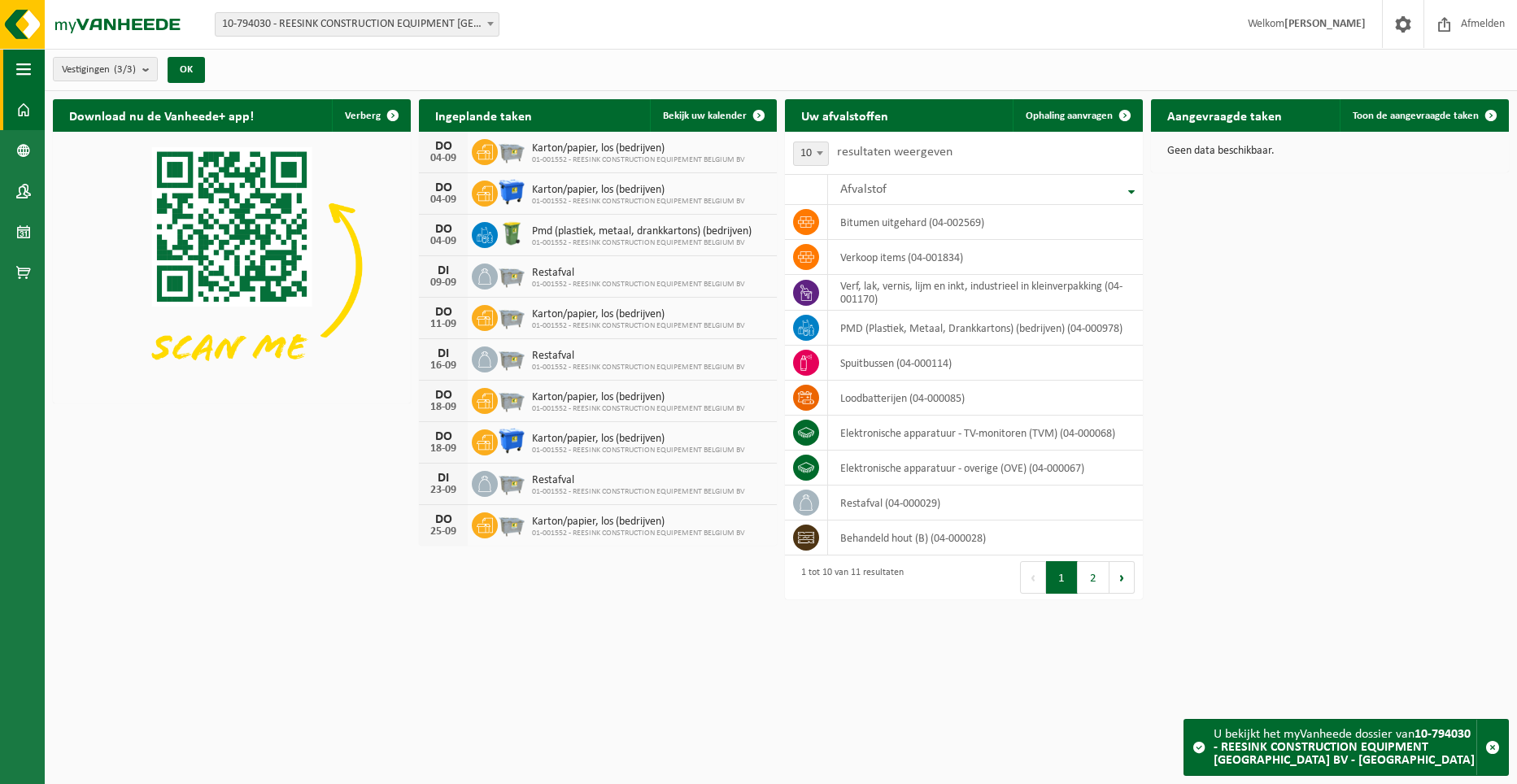
click at [30, 64] on span "button" at bounding box center [23, 69] width 14 height 41
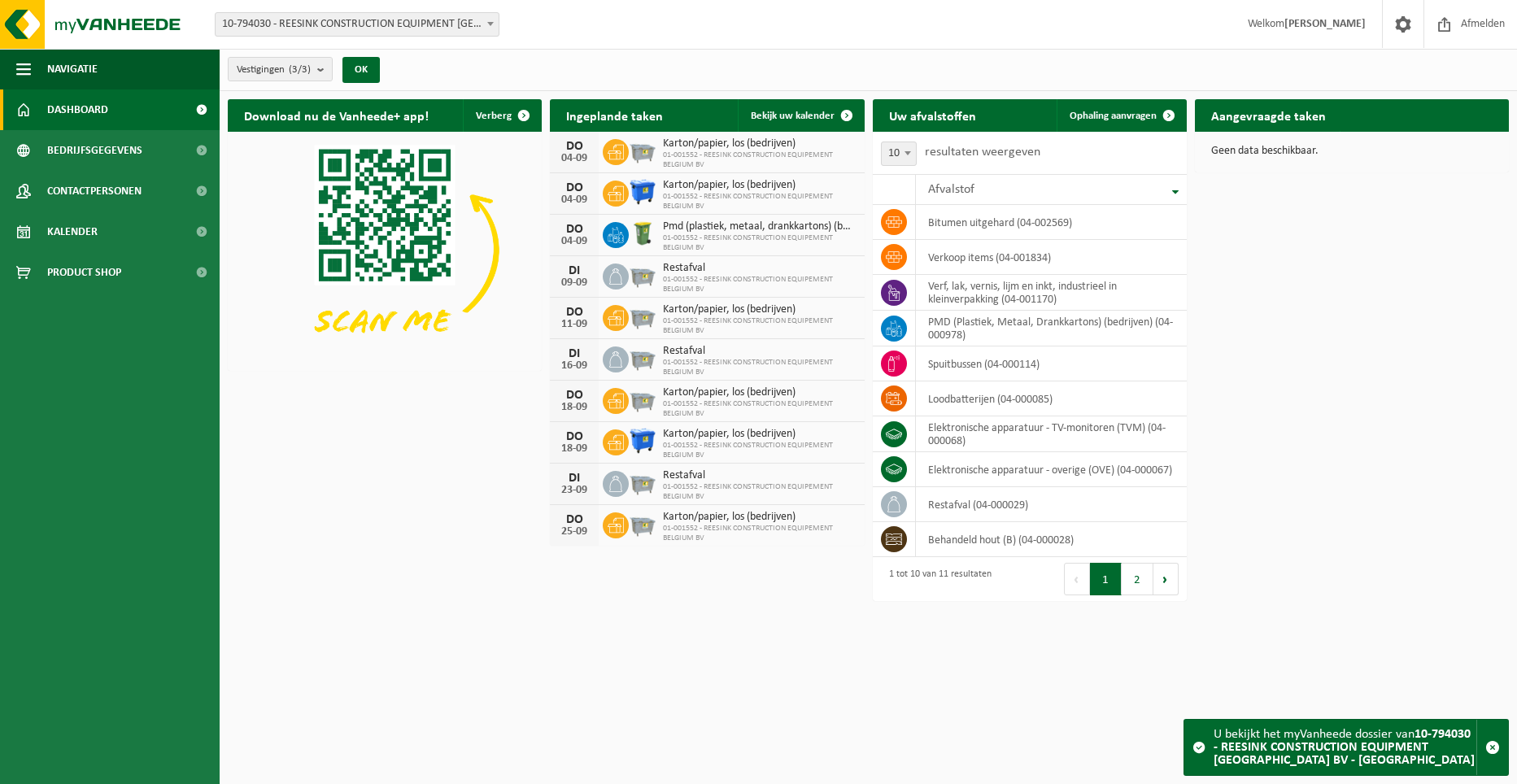
click at [1321, 258] on div "Download nu de Vanheede+ app! Verberg Ingeplande taken Bekijk uw kalender DO 04…" at bounding box center [867, 350] width 1289 height 519
click at [1398, 27] on span at bounding box center [1403, 24] width 25 height 48
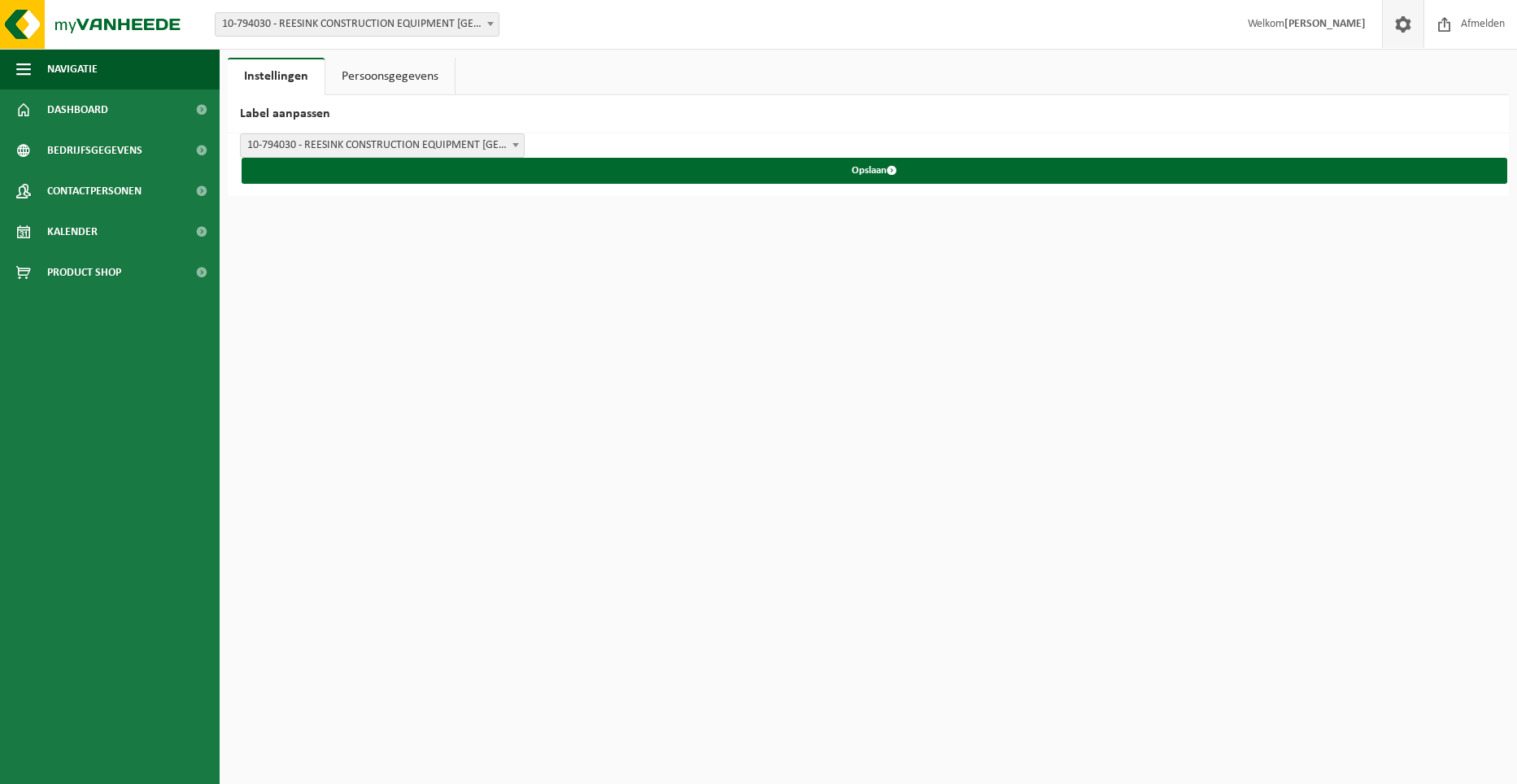
click at [410, 74] on link "Persoonsgegevens" at bounding box center [390, 77] width 130 height 38
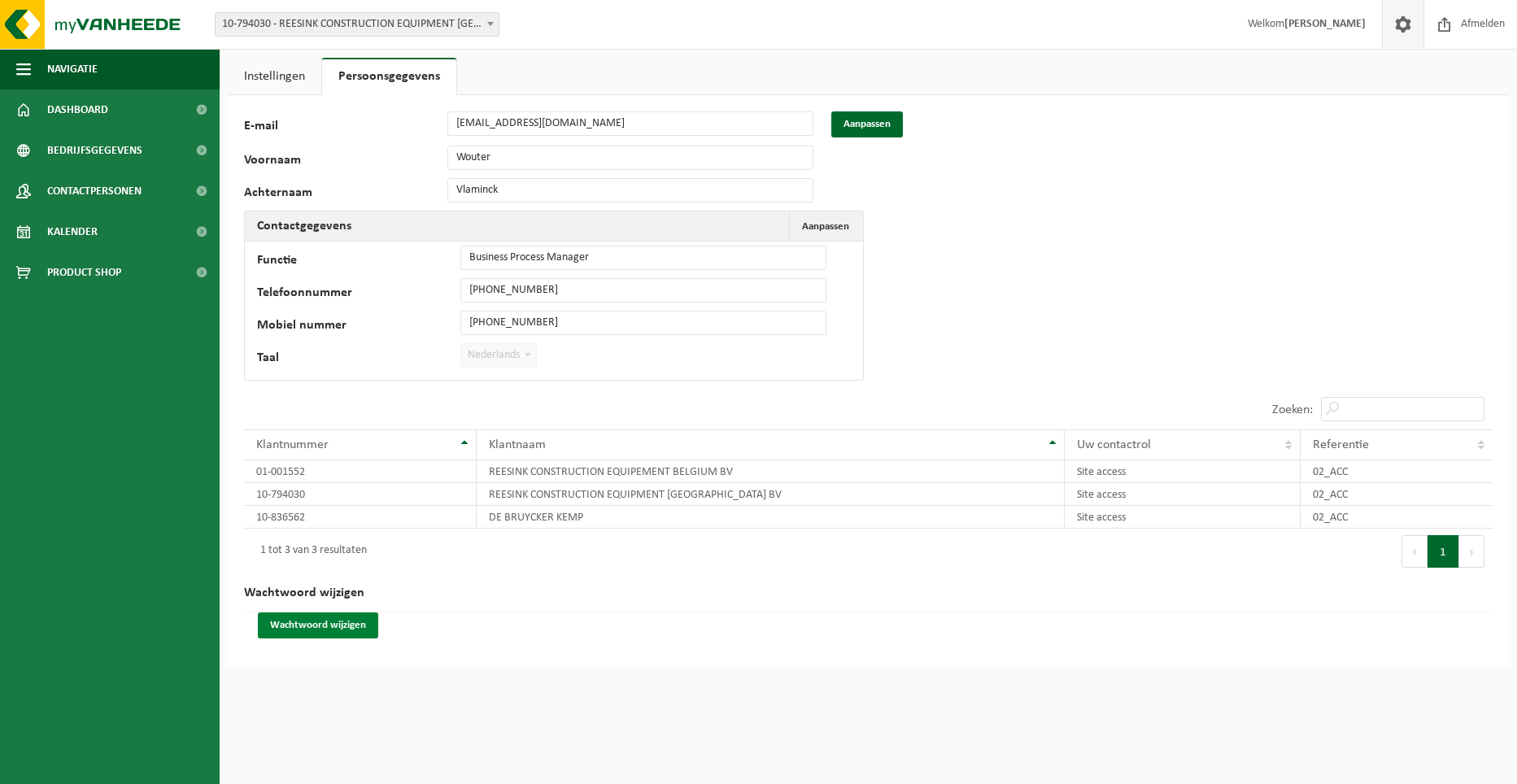
click at [327, 630] on button "Wachtwoord wijzigen" at bounding box center [318, 625] width 120 height 26
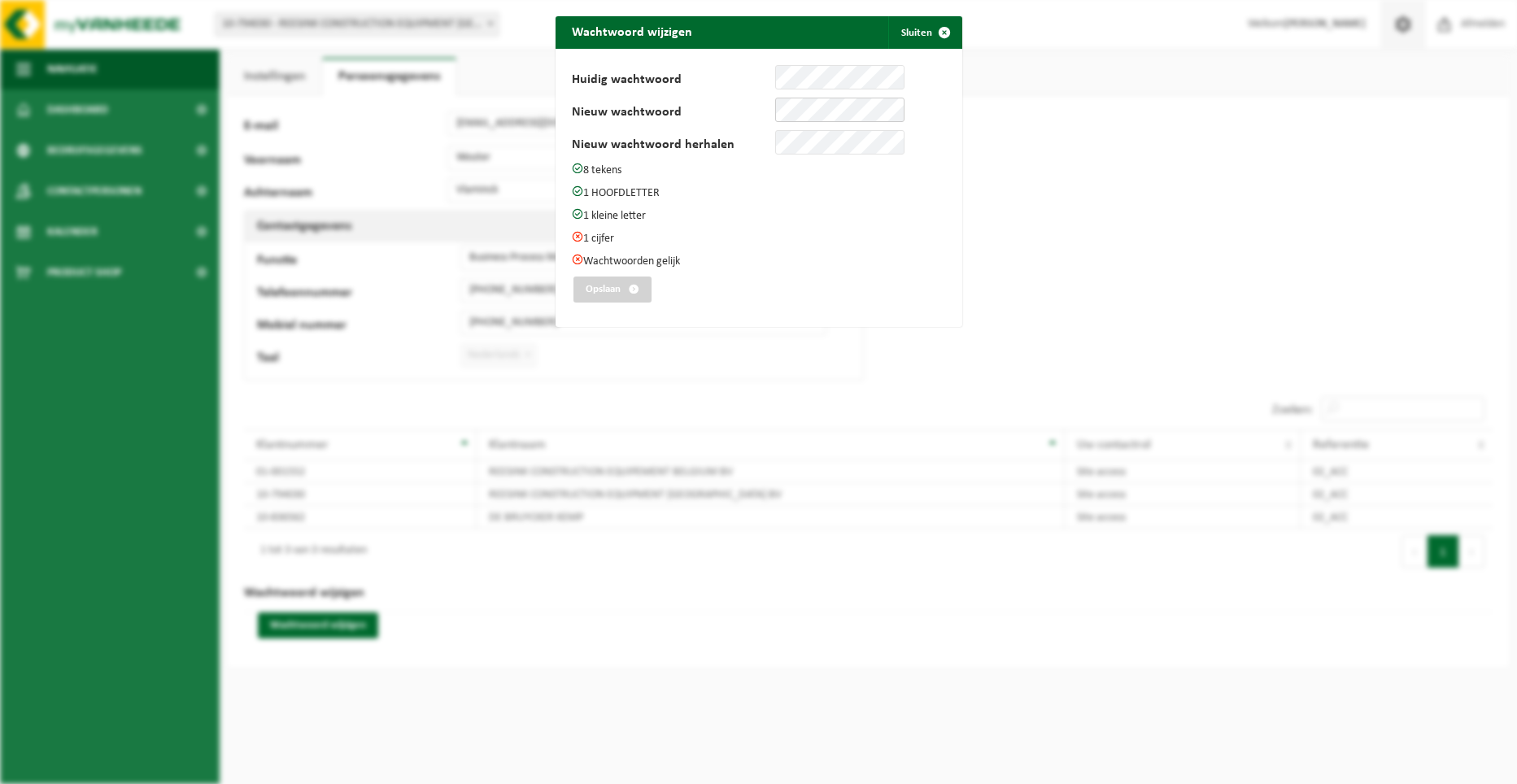
click at [708, 101] on div "Nieuw wachtwoord" at bounding box center [738, 110] width 333 height 25
click at [613, 294] on button "Opslaan" at bounding box center [612, 289] width 78 height 26
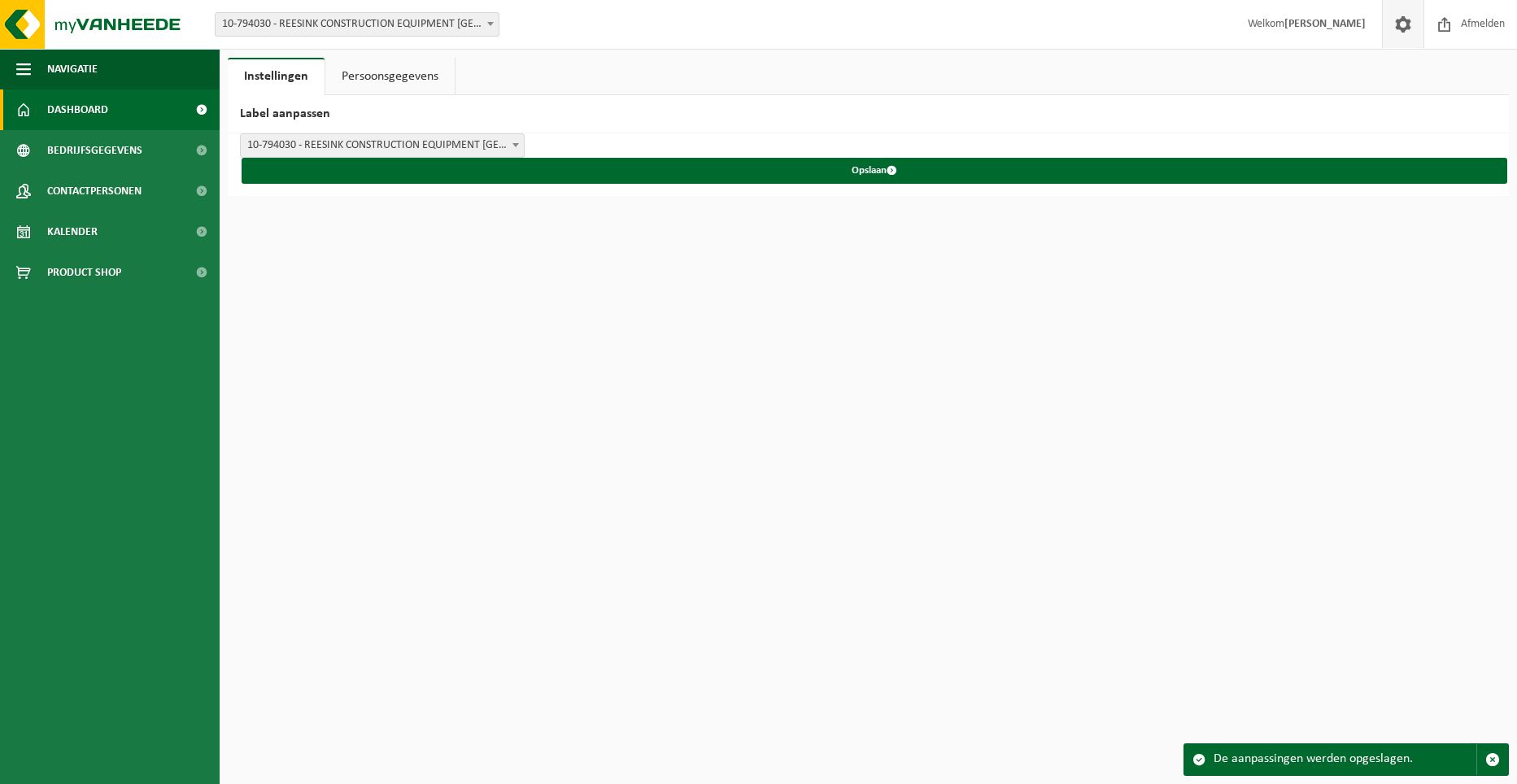
click at [44, 118] on link "Dashboard" at bounding box center [110, 110] width 219 height 41
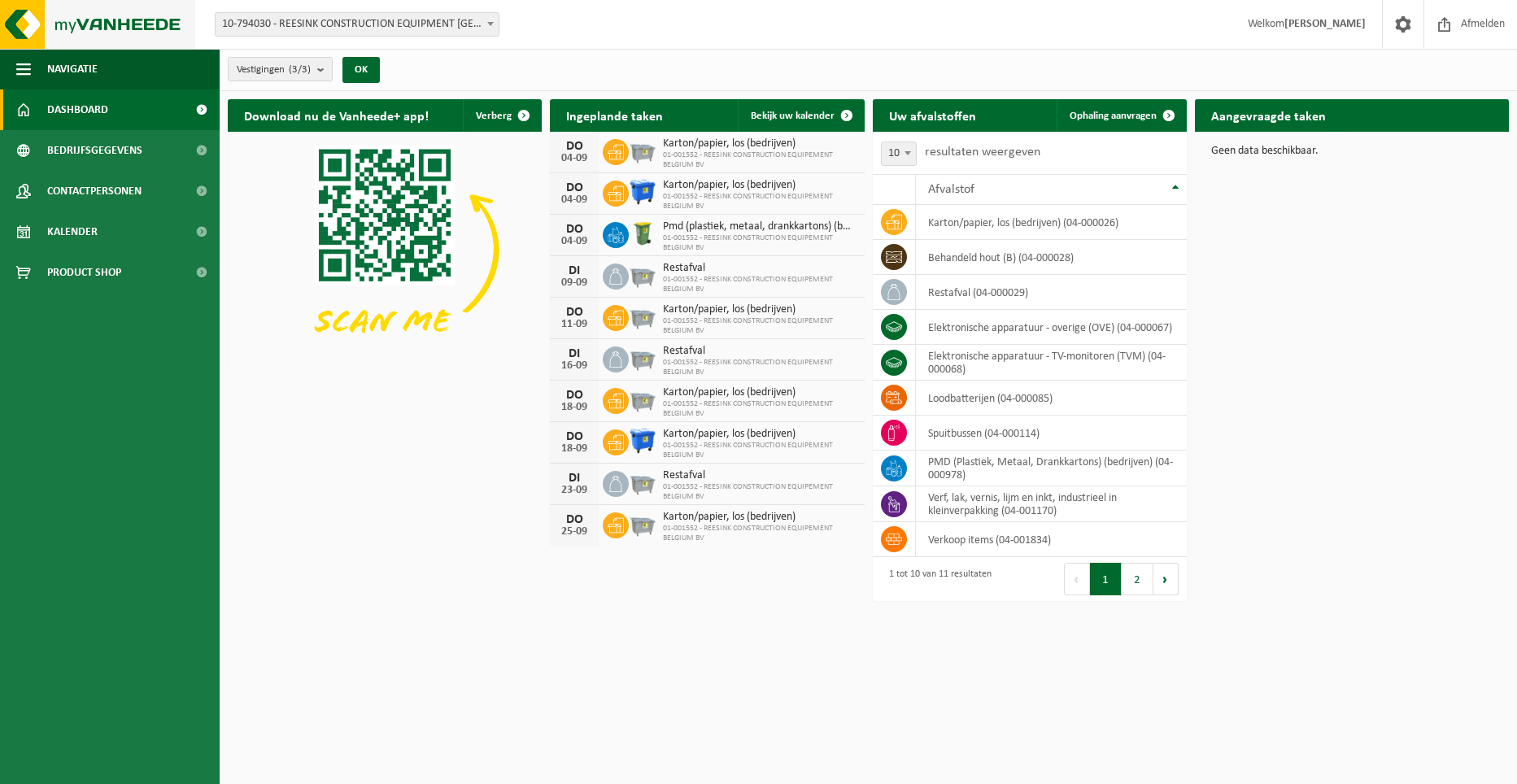
click at [102, 13] on img at bounding box center [97, 25] width 195 height 49
click at [81, 195] on span "Contactpersonen" at bounding box center [95, 191] width 95 height 41
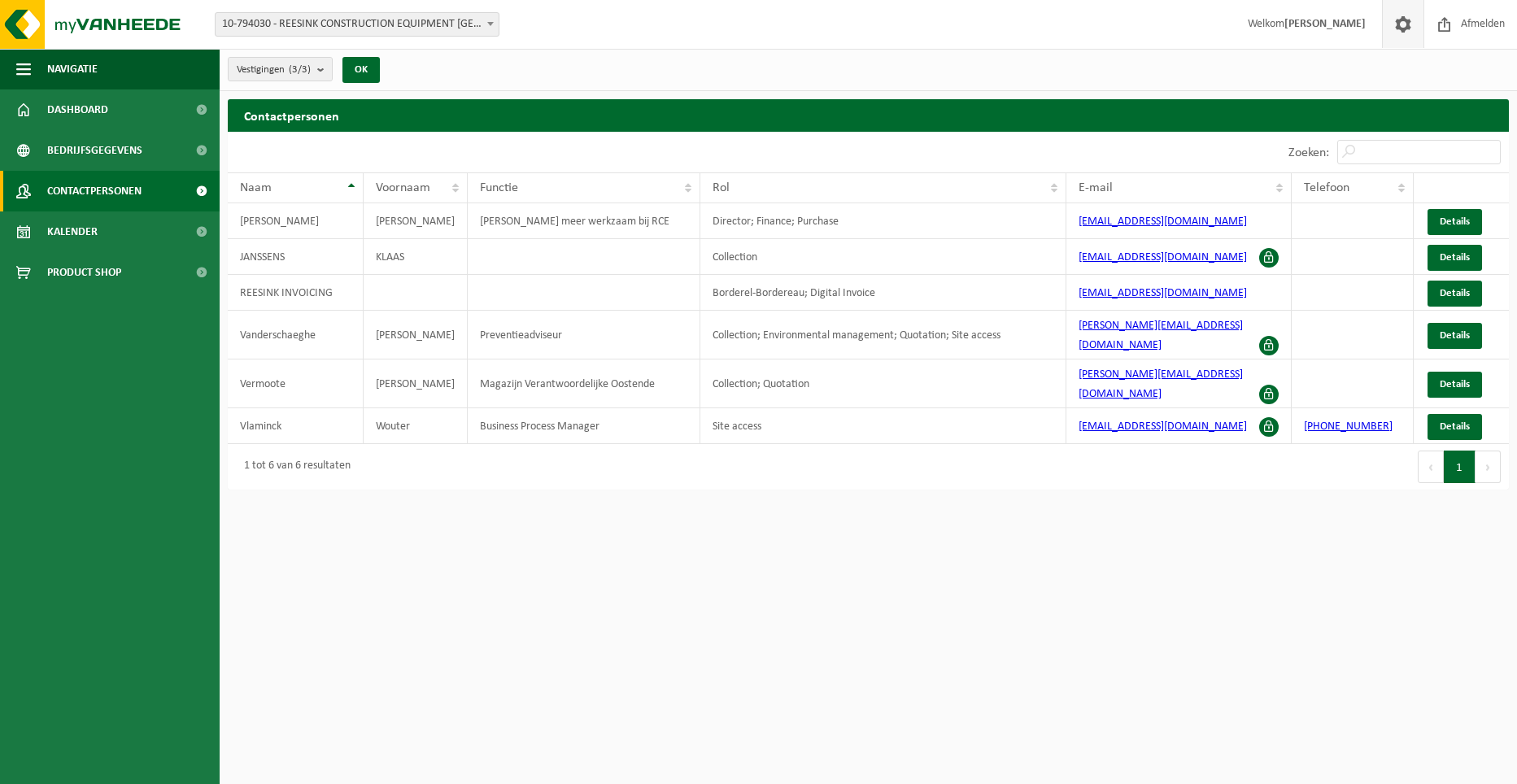
click at [1401, 19] on span at bounding box center [1403, 24] width 25 height 48
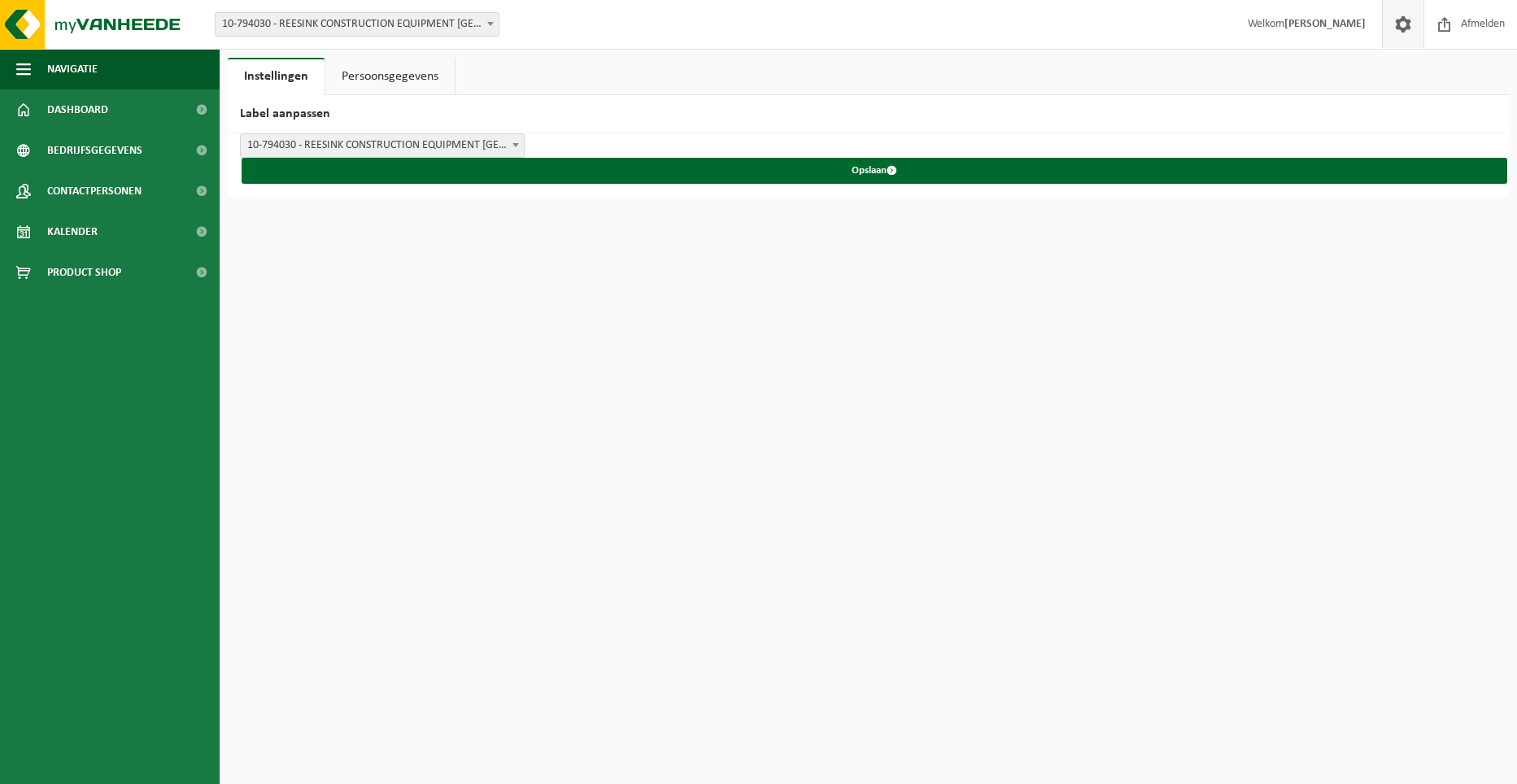
click at [497, 140] on span "10-794030 - REESINK CONSTRUCTION EQUIPMENT [GEOGRAPHIC_DATA] BV - [GEOGRAPHIC_D…" at bounding box center [382, 146] width 283 height 23
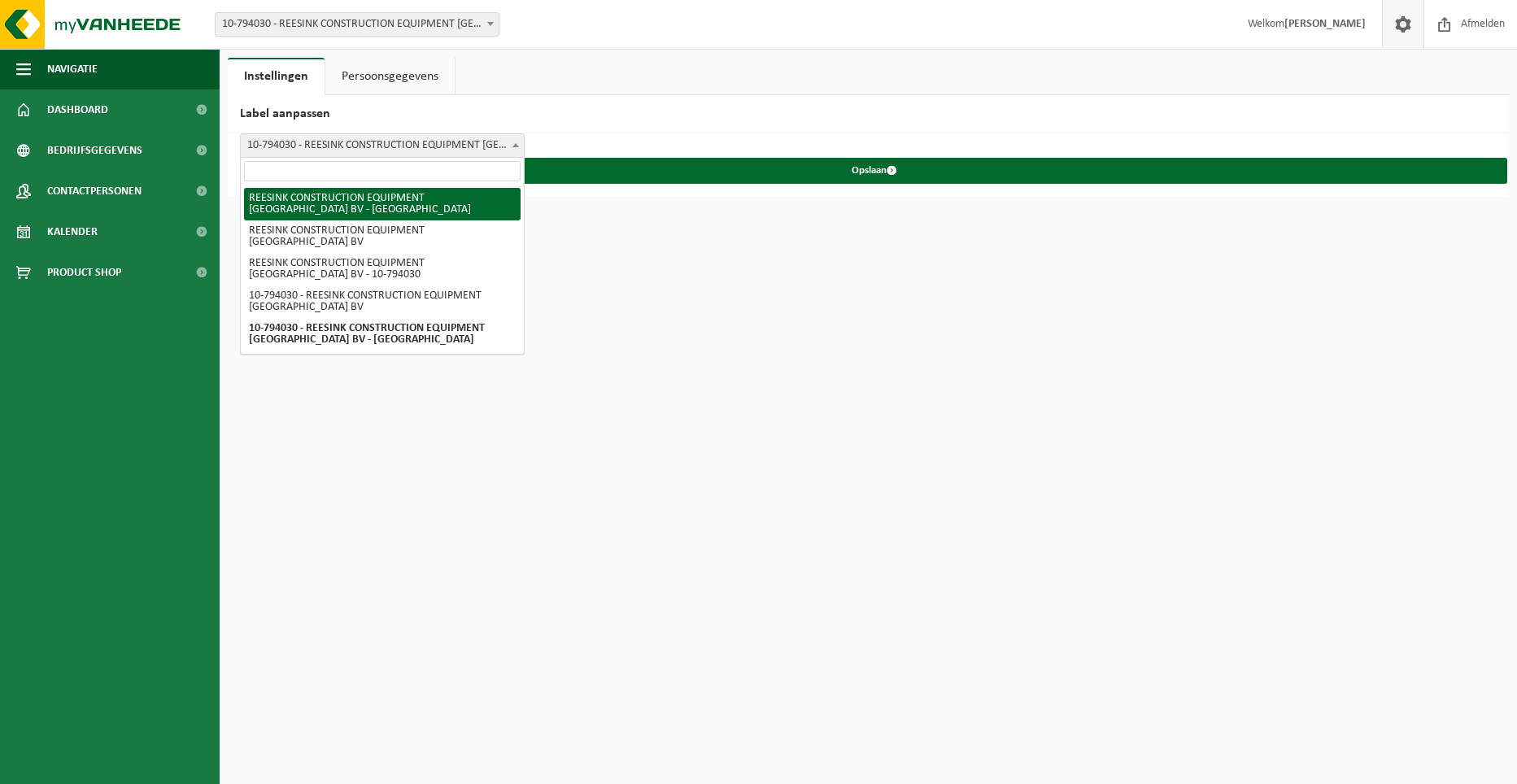
scroll to position [21, 0]
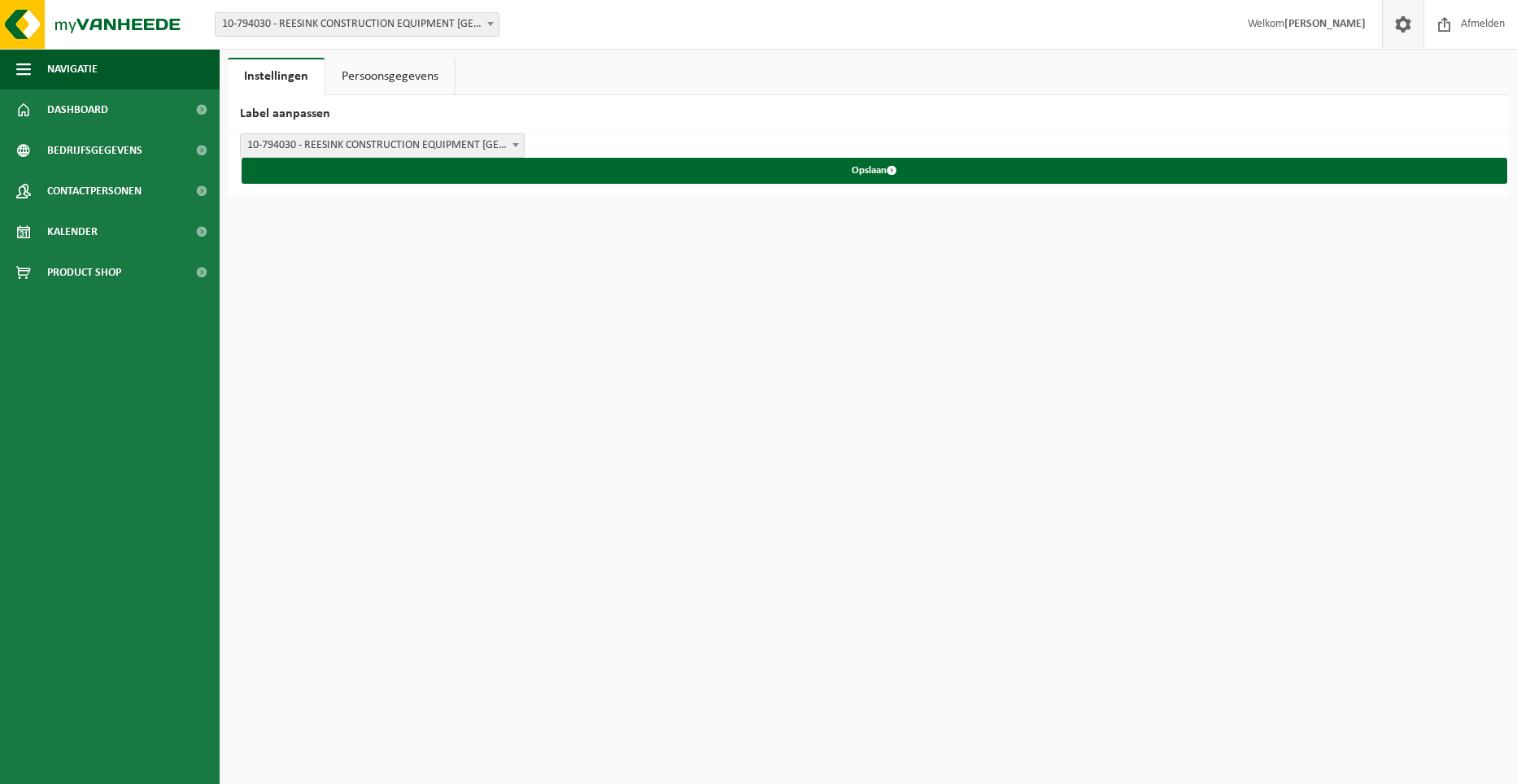
click at [493, 142] on span "10-794030 - REESINK CONSTRUCTION EQUIPMENT BELGIUM BV" at bounding box center [382, 146] width 283 height 23
click at [450, 147] on span "REESINK CONSTRUCTION EQUIPMENT BELGIUM BV - HAMME" at bounding box center [382, 146] width 283 height 23
click at [445, 157] on span "REESINK CONSTRUCTION EQUIPMENT BELGIUM BV" at bounding box center [382, 146] width 285 height 25
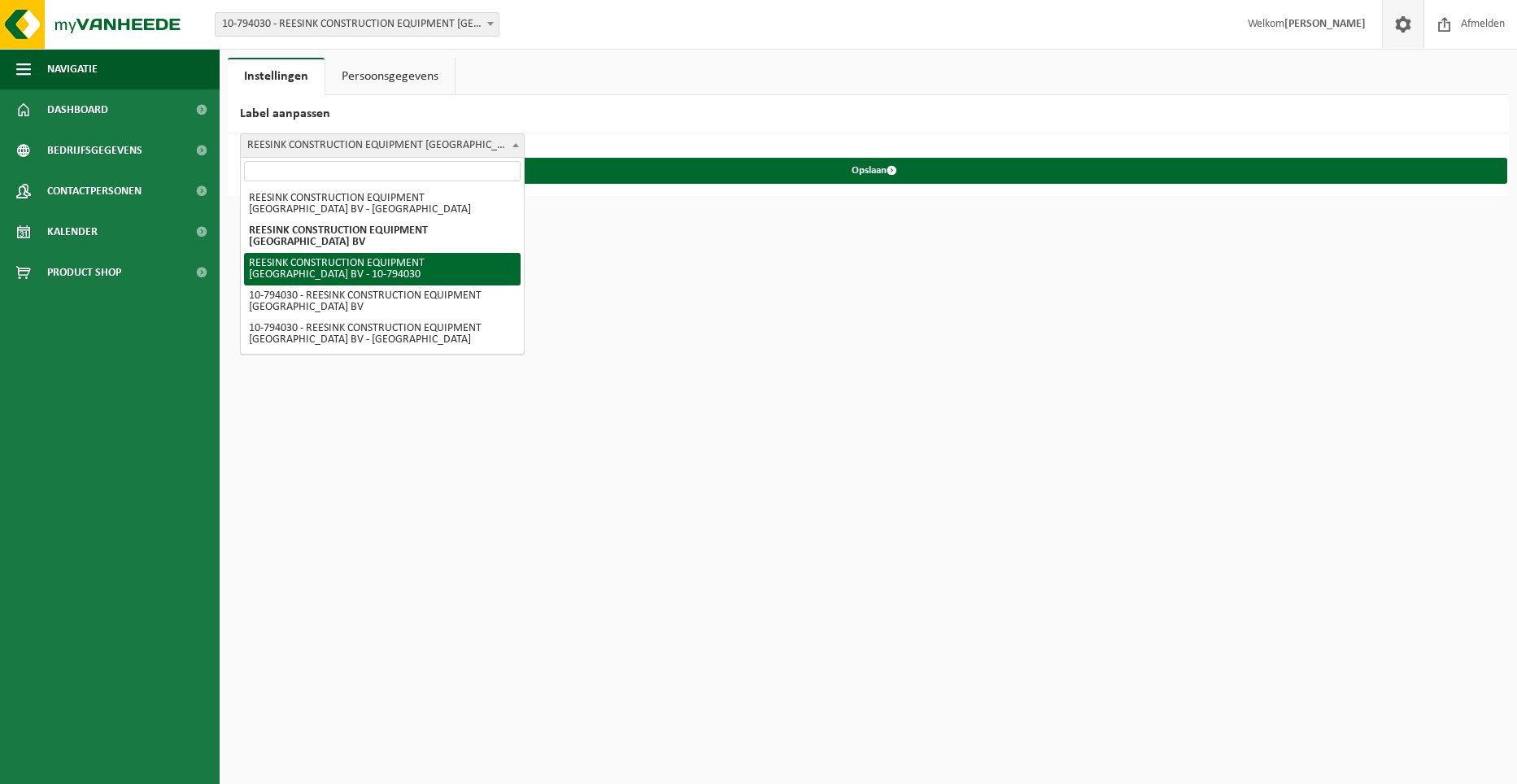
select select "2"
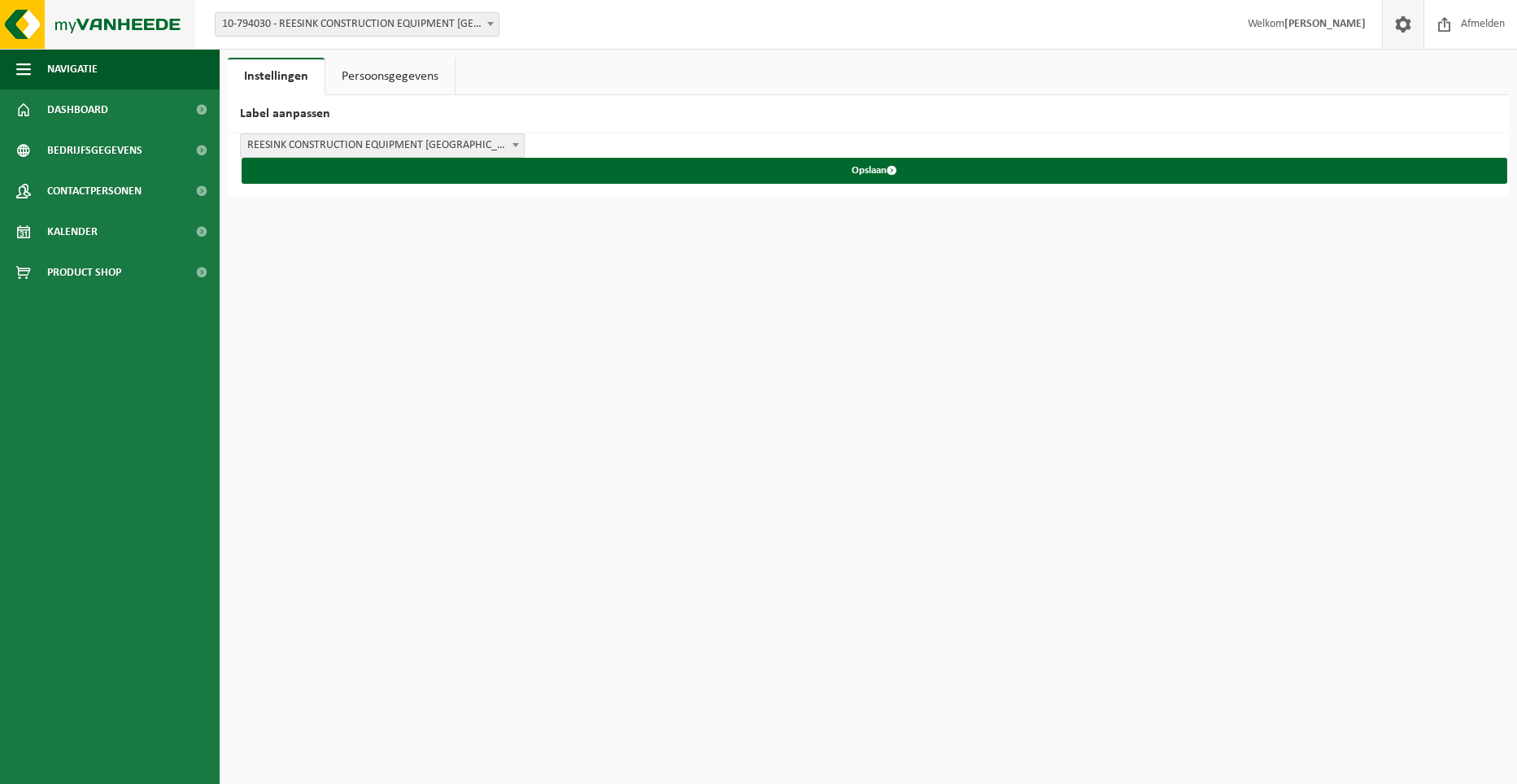
click at [103, 36] on img at bounding box center [97, 25] width 195 height 49
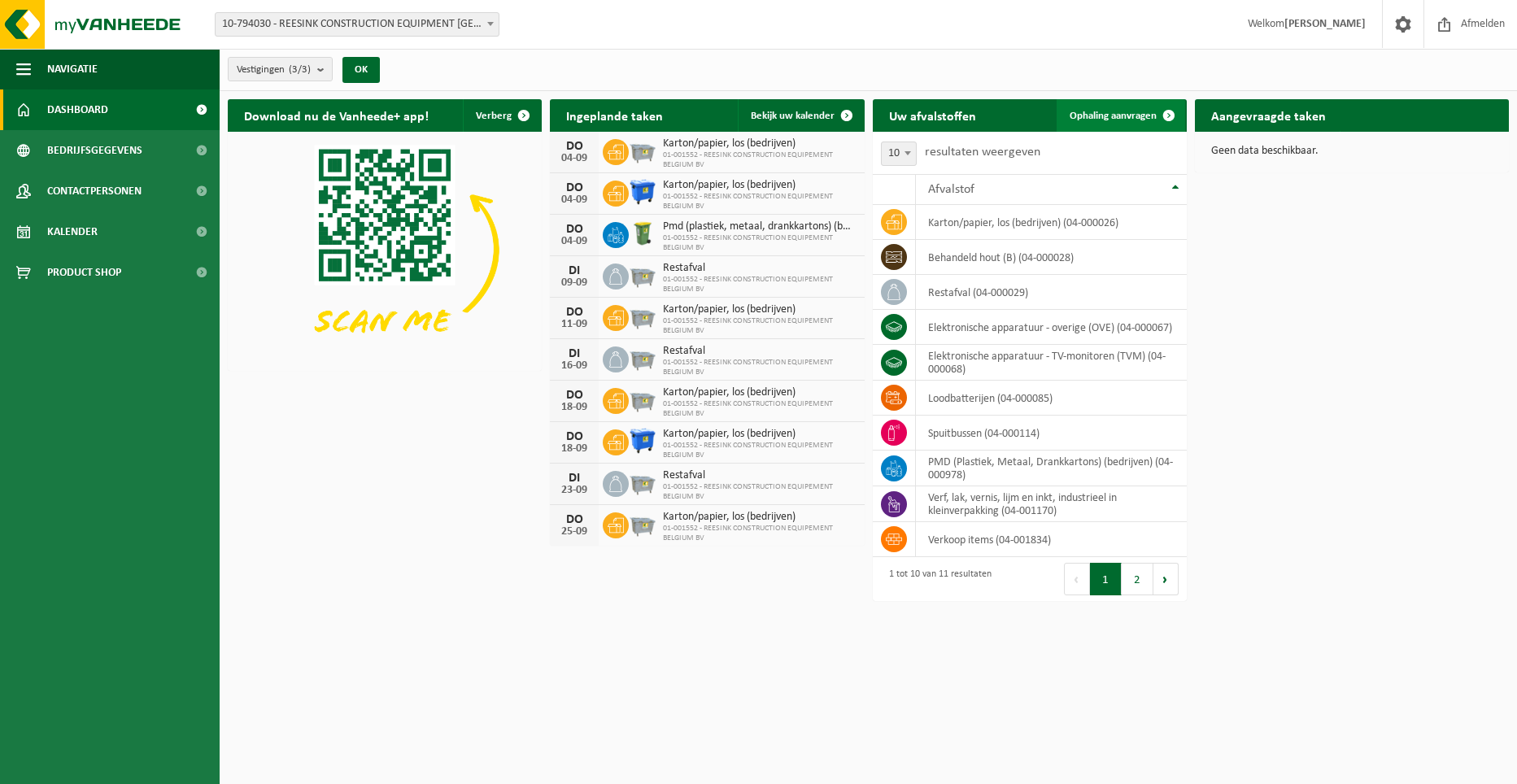
click at [1115, 107] on link "Ophaling aanvragen" at bounding box center [1121, 115] width 129 height 32
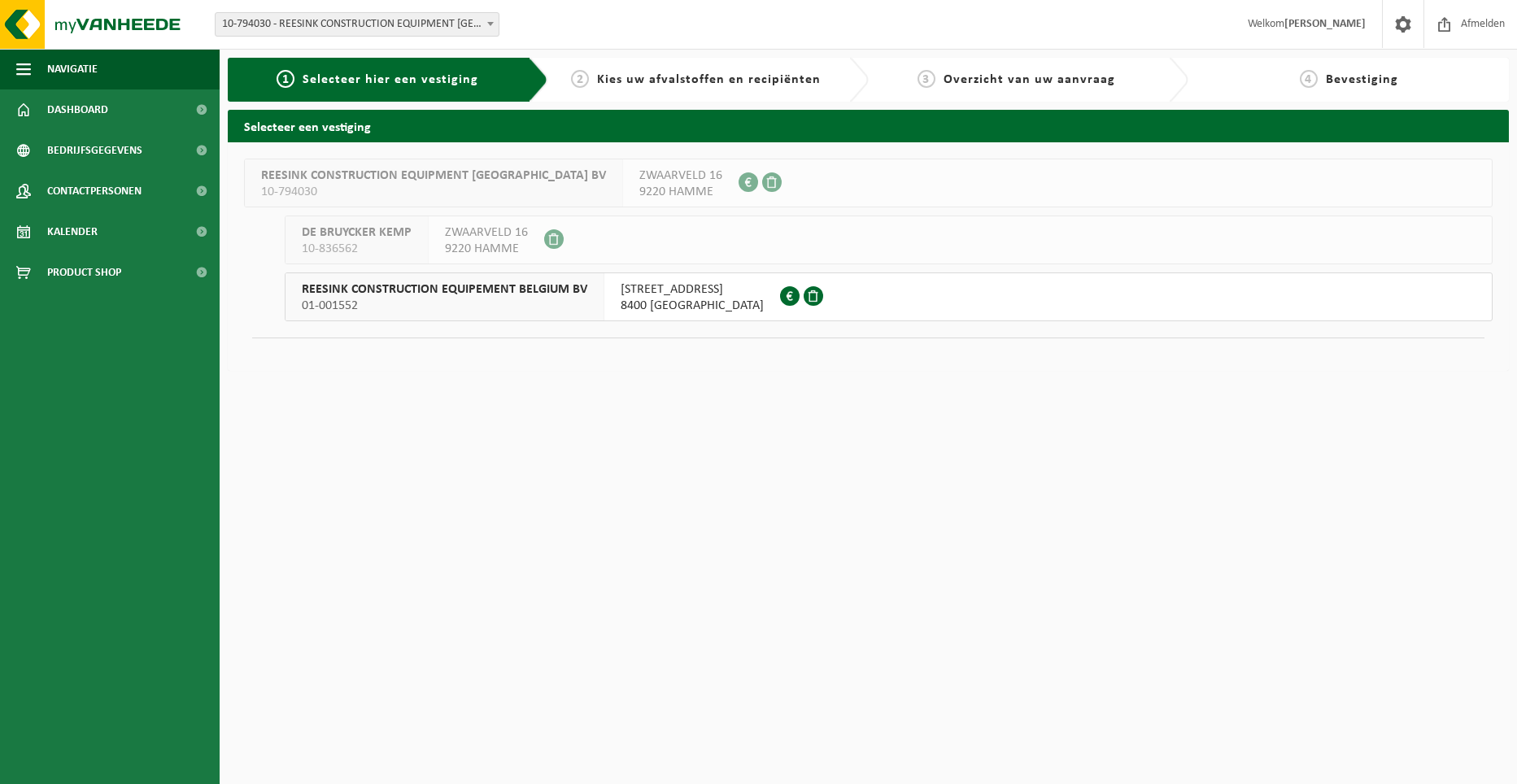
click at [397, 239] on span "DE BRUYCKER KEMP" at bounding box center [357, 232] width 110 height 16
click at [459, 298] on span "01-001552" at bounding box center [445, 305] width 286 height 16
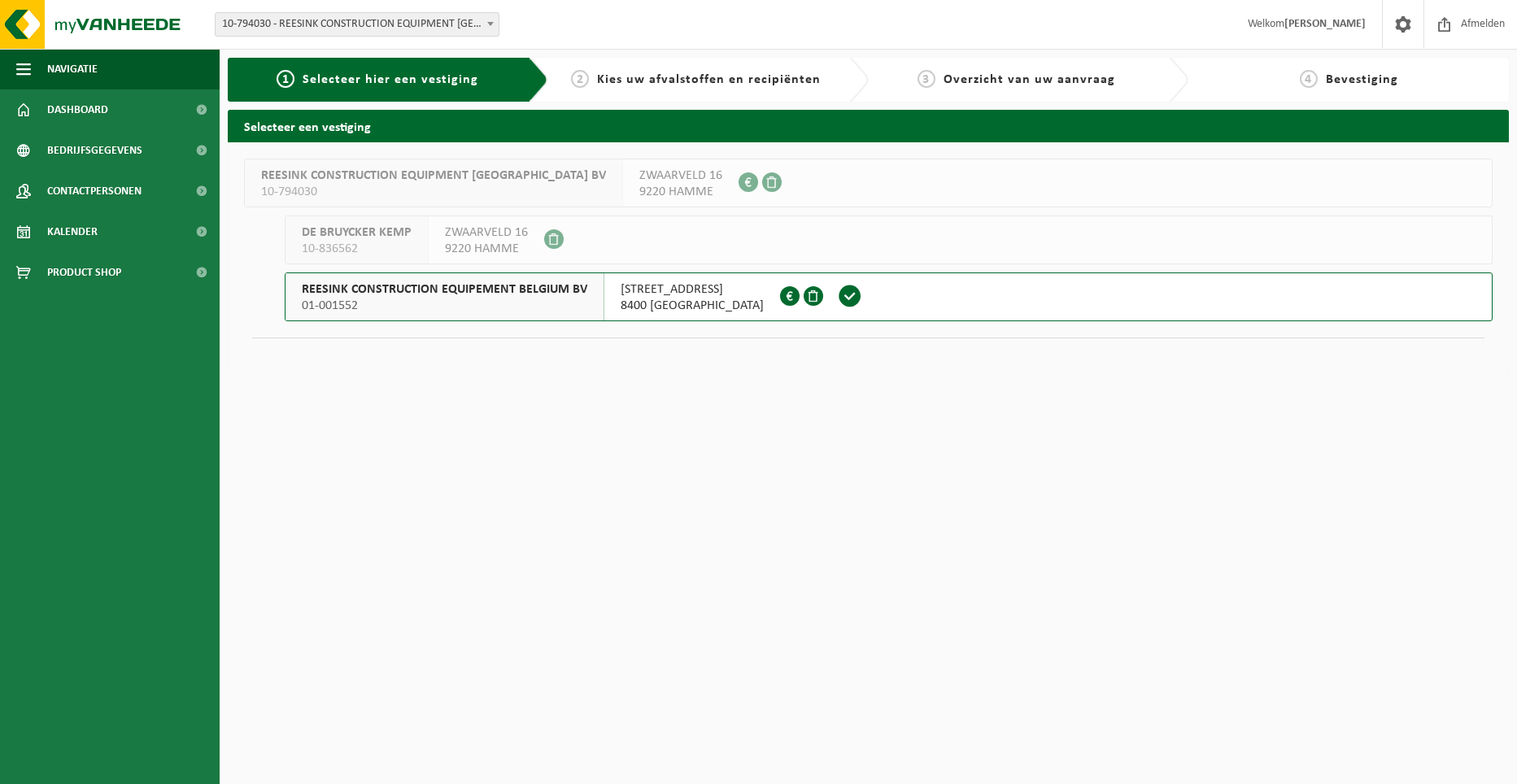
click at [392, 243] on span "10-836562" at bounding box center [357, 249] width 110 height 16
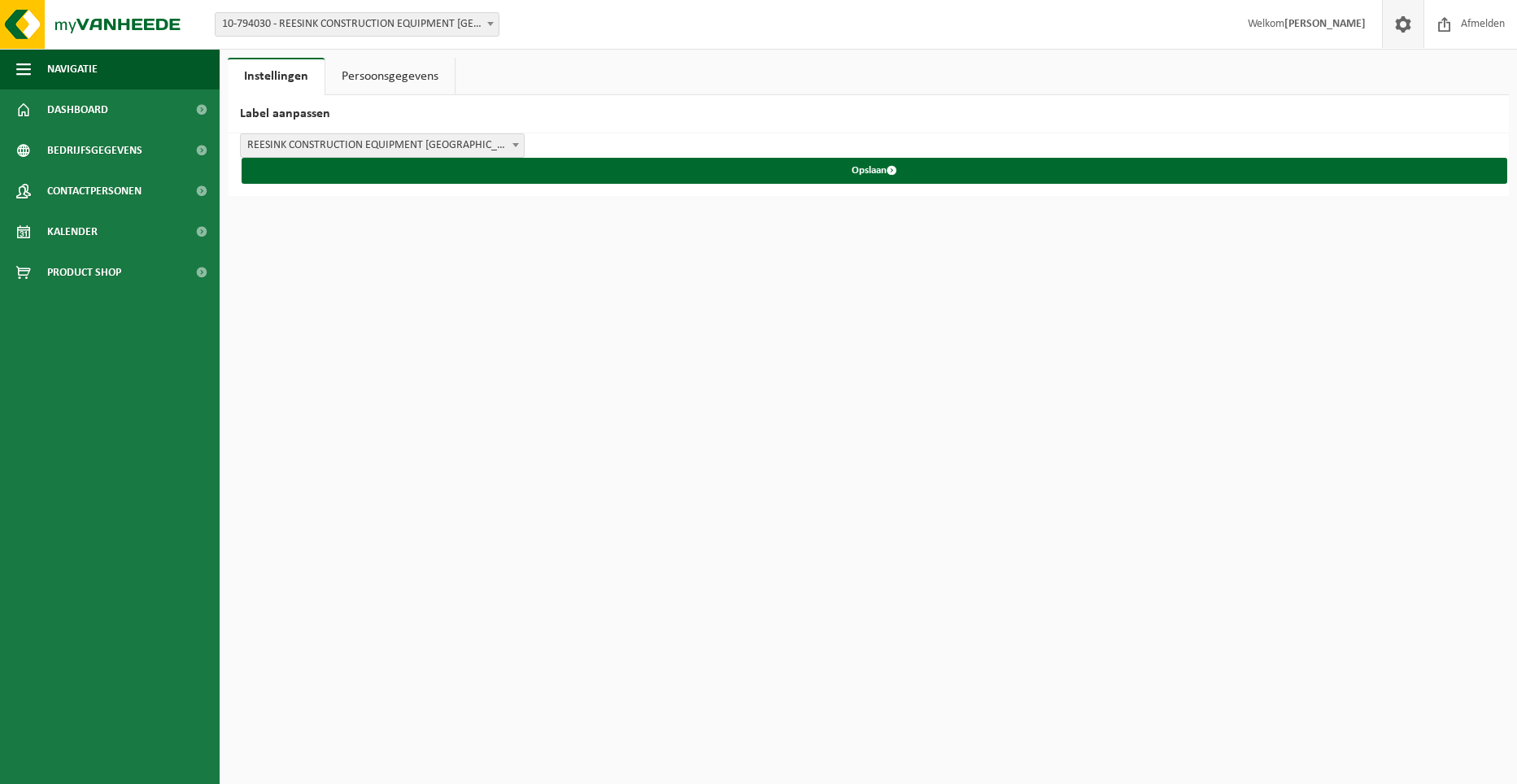
select select "2"
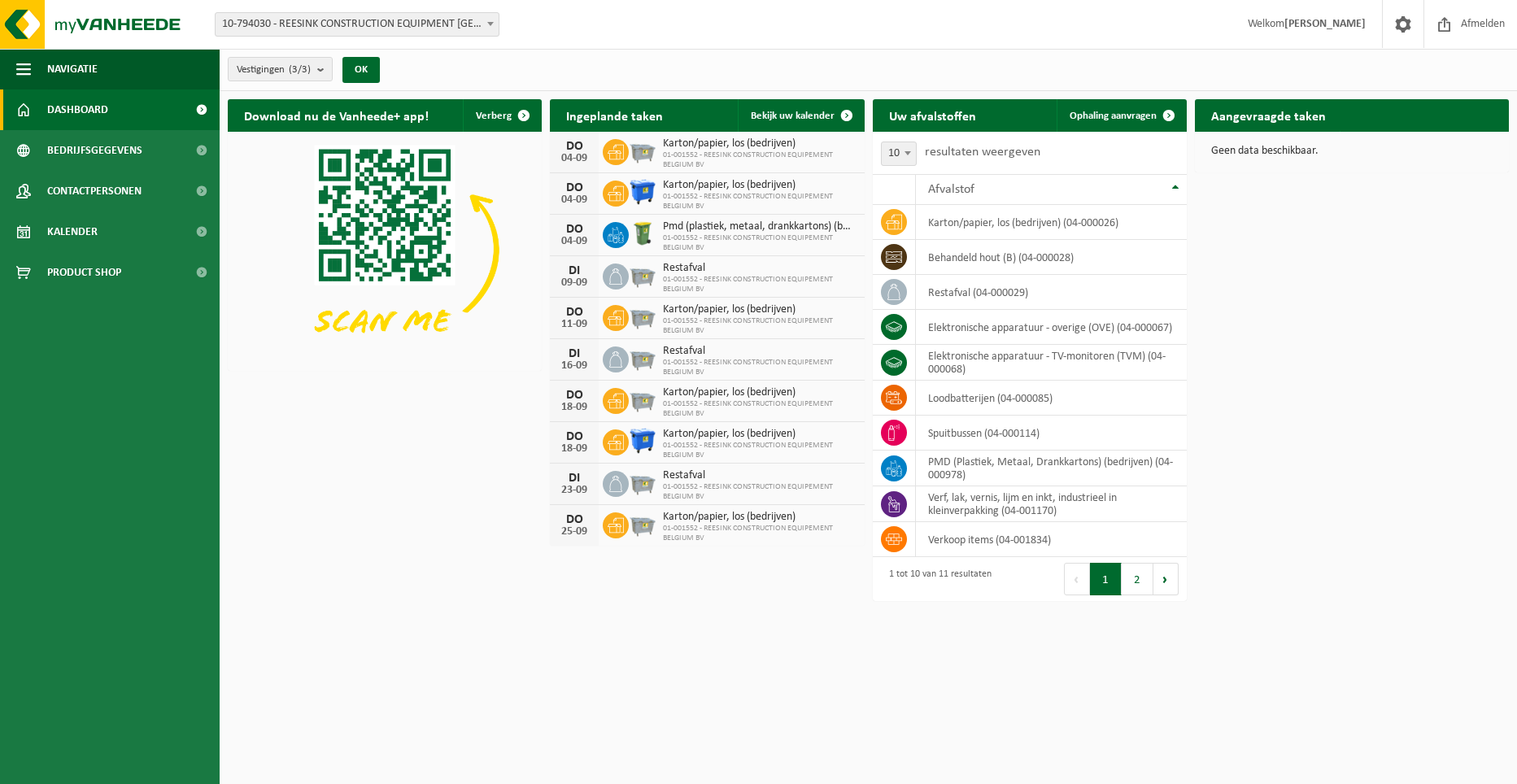
click at [713, 56] on div "Vestigingen (3/3) Alles selecteren Alles deselecteren Actieve selecteren REESIN…" at bounding box center [868, 70] width 1298 height 43
click at [121, 186] on span "Contactpersonen" at bounding box center [95, 191] width 95 height 41
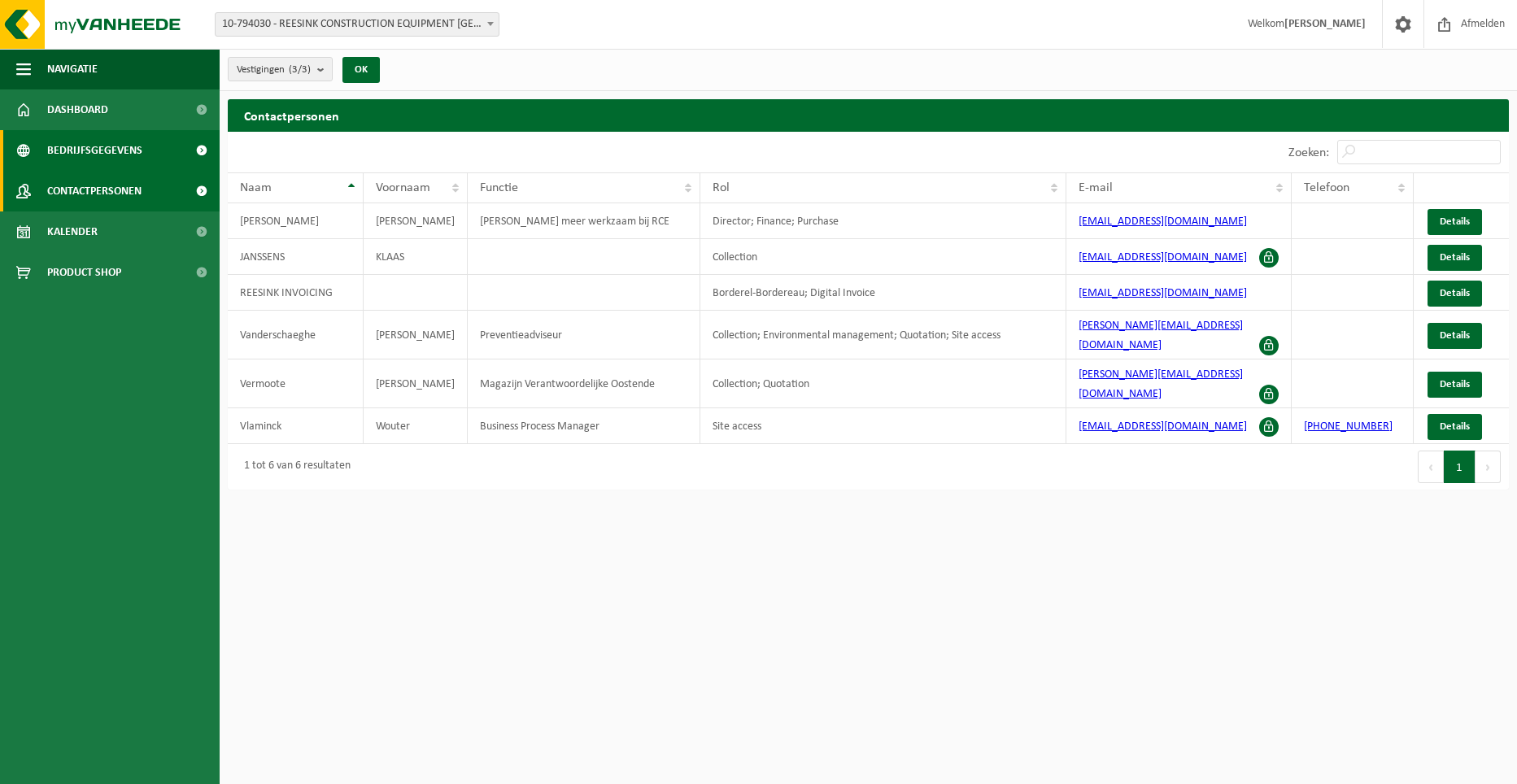
click at [80, 148] on span "Bedrijfsgegevens" at bounding box center [95, 150] width 96 height 41
